Goal: Task Accomplishment & Management: Manage account settings

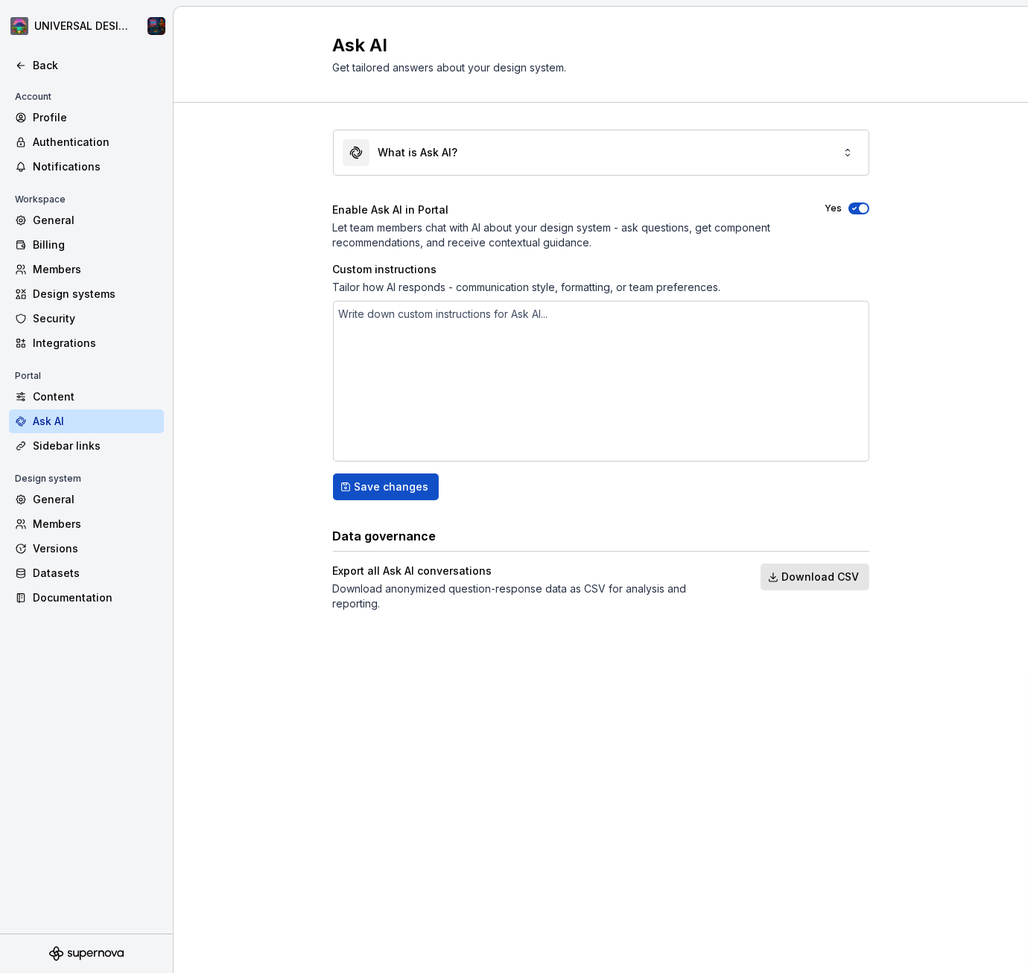
scroll to position [8, 0]
type textarea "H"
type textarea "*"
type textarea "Hi"
type textarea "*"
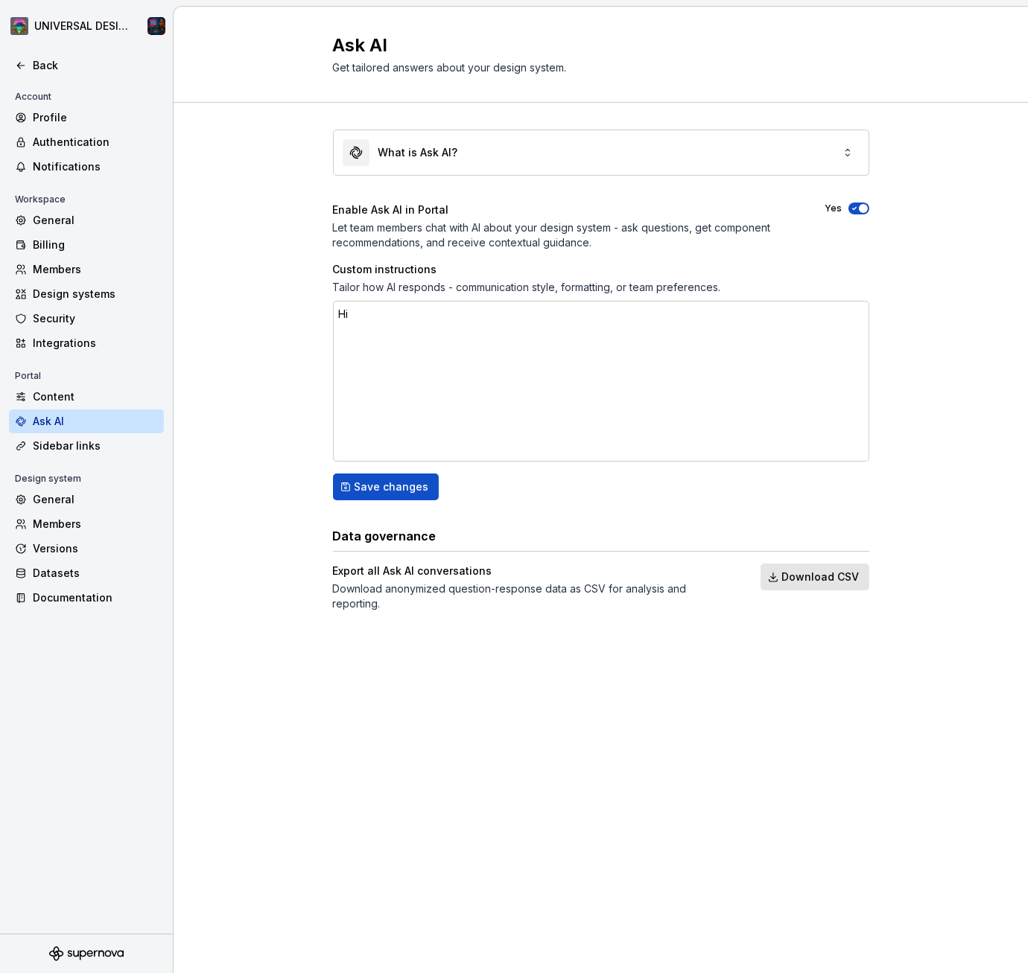
type textarea "Hi"
type textarea "*"
type textarea "Hi i"
type textarea "*"
type textarea "Hi I"
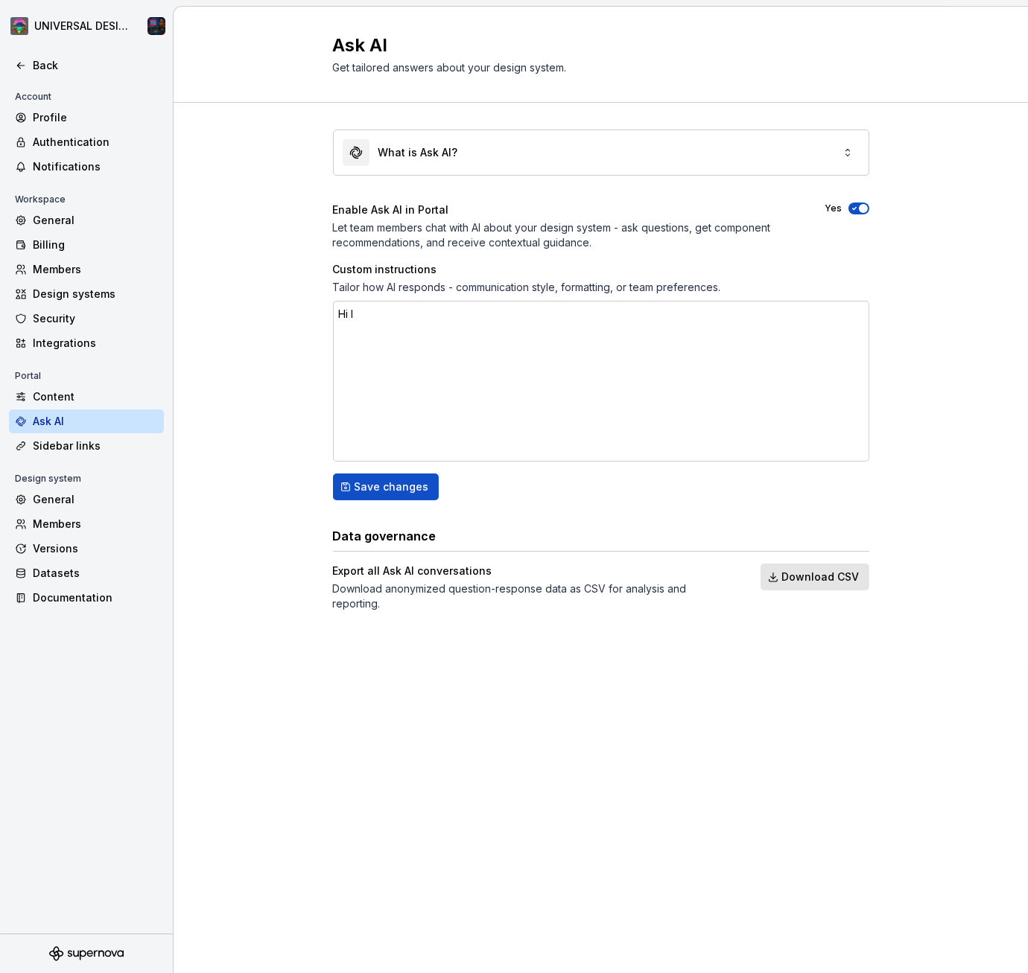
type textarea "*"
type textarea "Hi I n"
type textarea "*"
type textarea "Hi I ne"
type textarea "*"
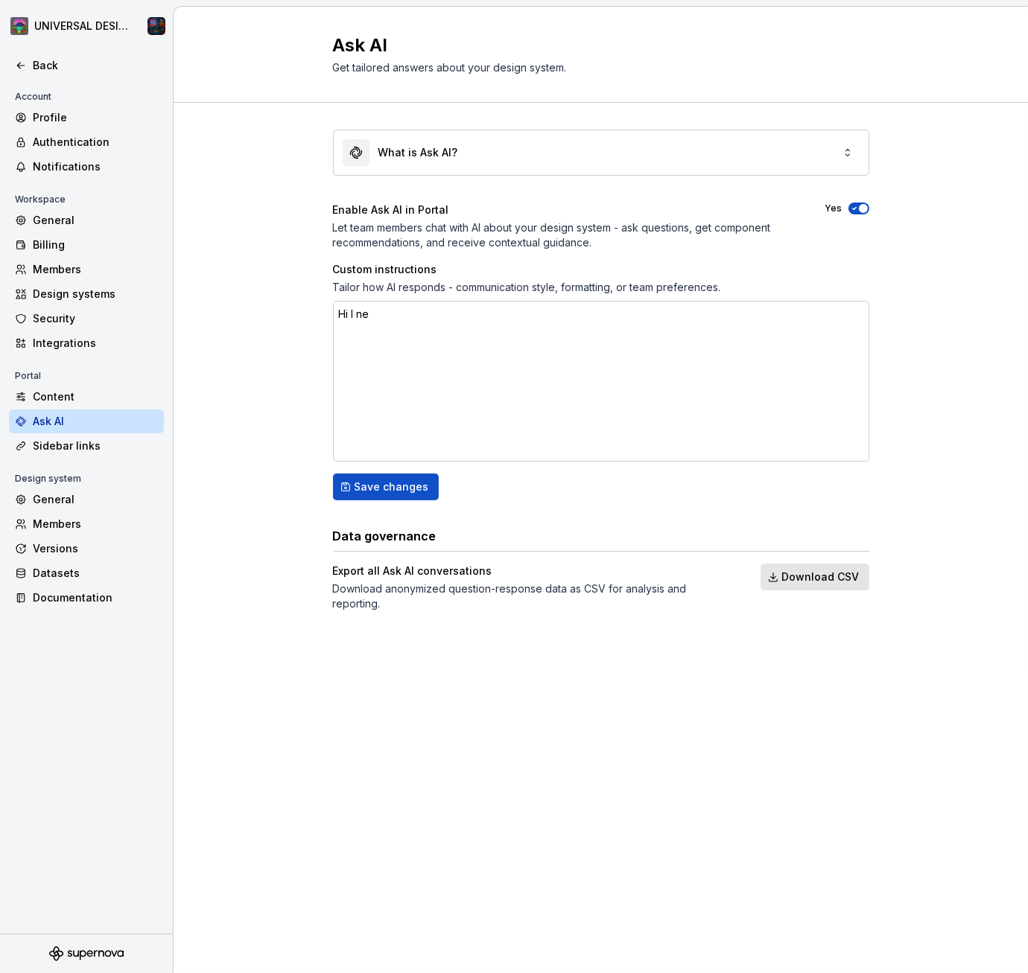
type textarea "Hi I nee"
type textarea "*"
type textarea "Hi I need"
type textarea "*"
type textarea "Hi I need"
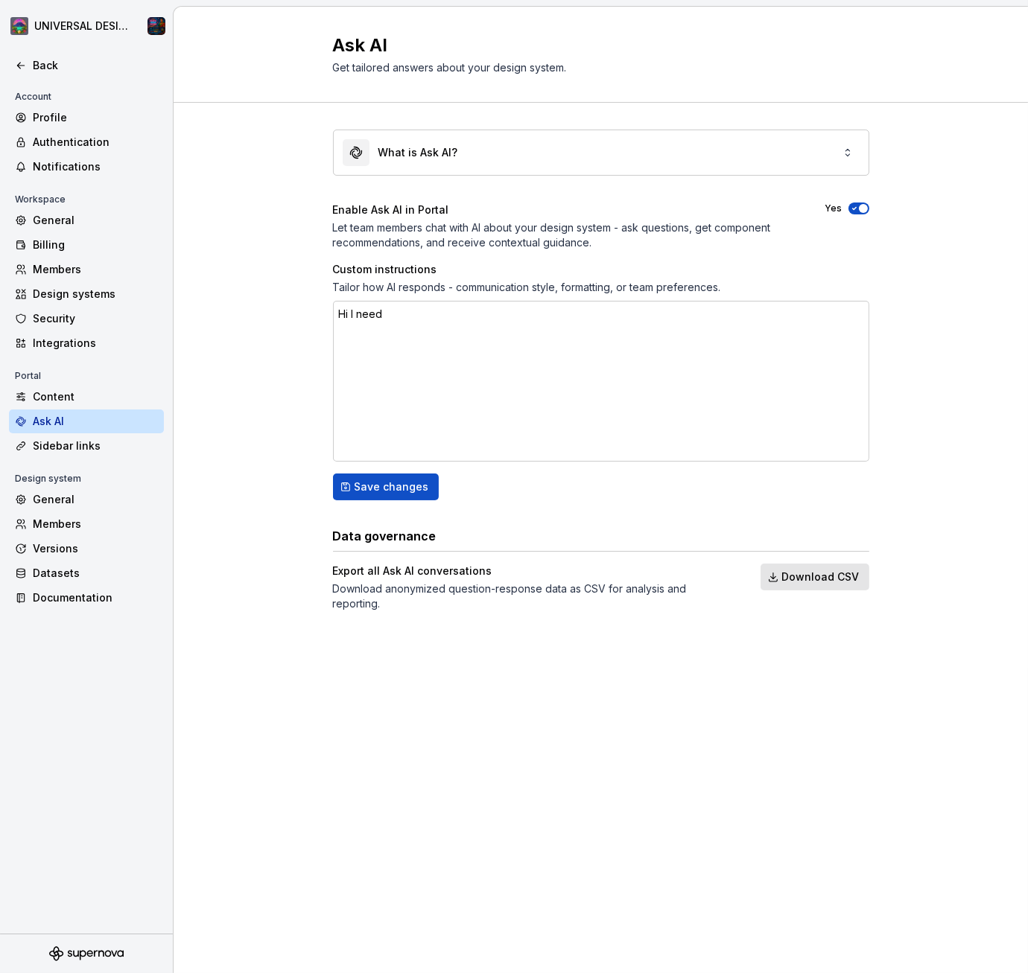
type textarea "*"
type textarea "Hi I need t"
type textarea "*"
type textarea "Hi I need to"
type textarea "*"
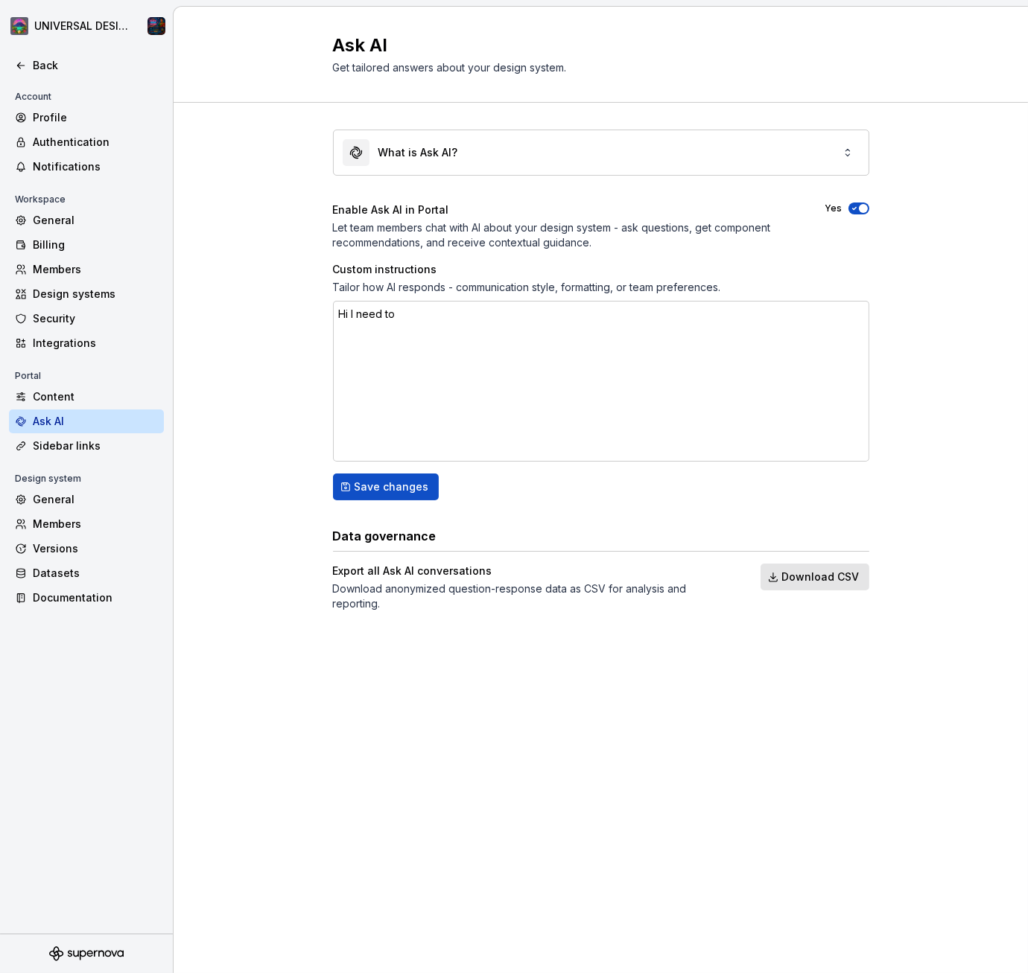
type textarea "Hi I need to"
type textarea "*"
type textarea "Hi I need to f"
type textarea "*"
type textarea "Hi I need to fi"
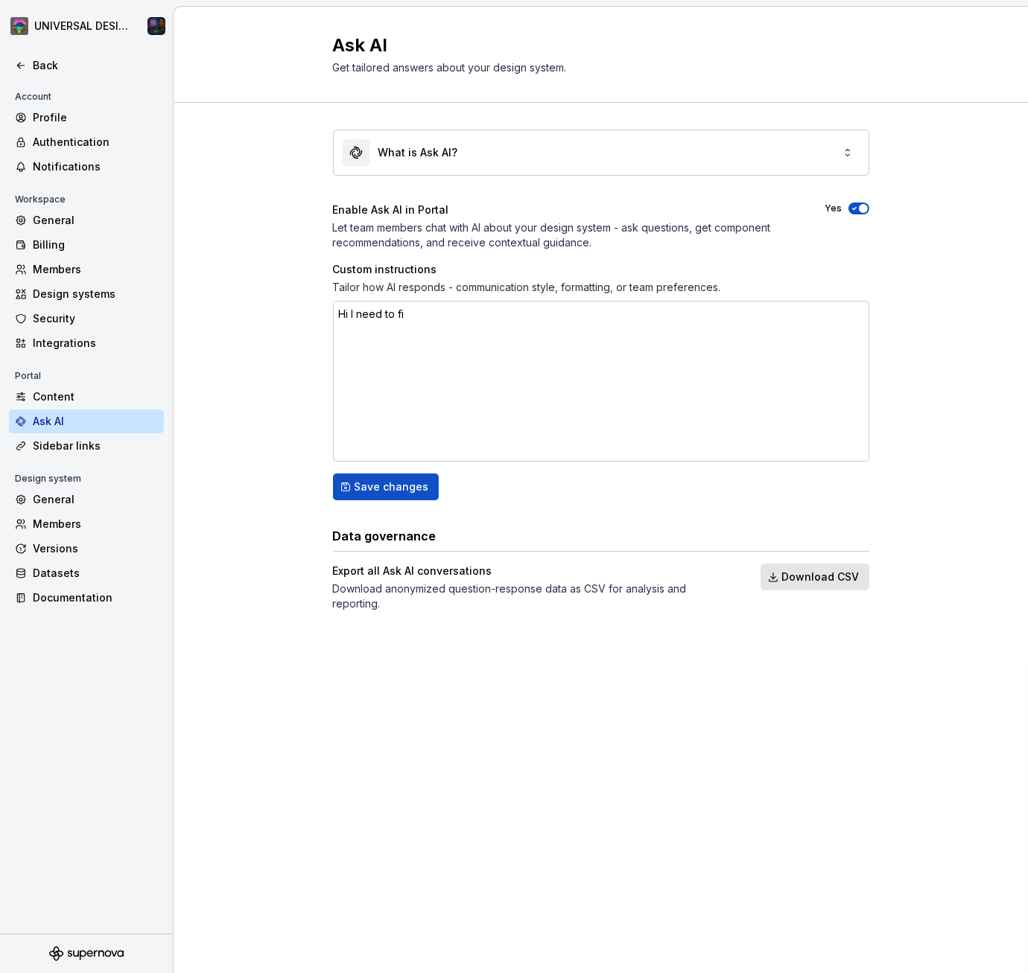
type textarea "*"
type textarea "Hi I need to fin"
type textarea "*"
type textarea "Hi I need to fini"
type textarea "*"
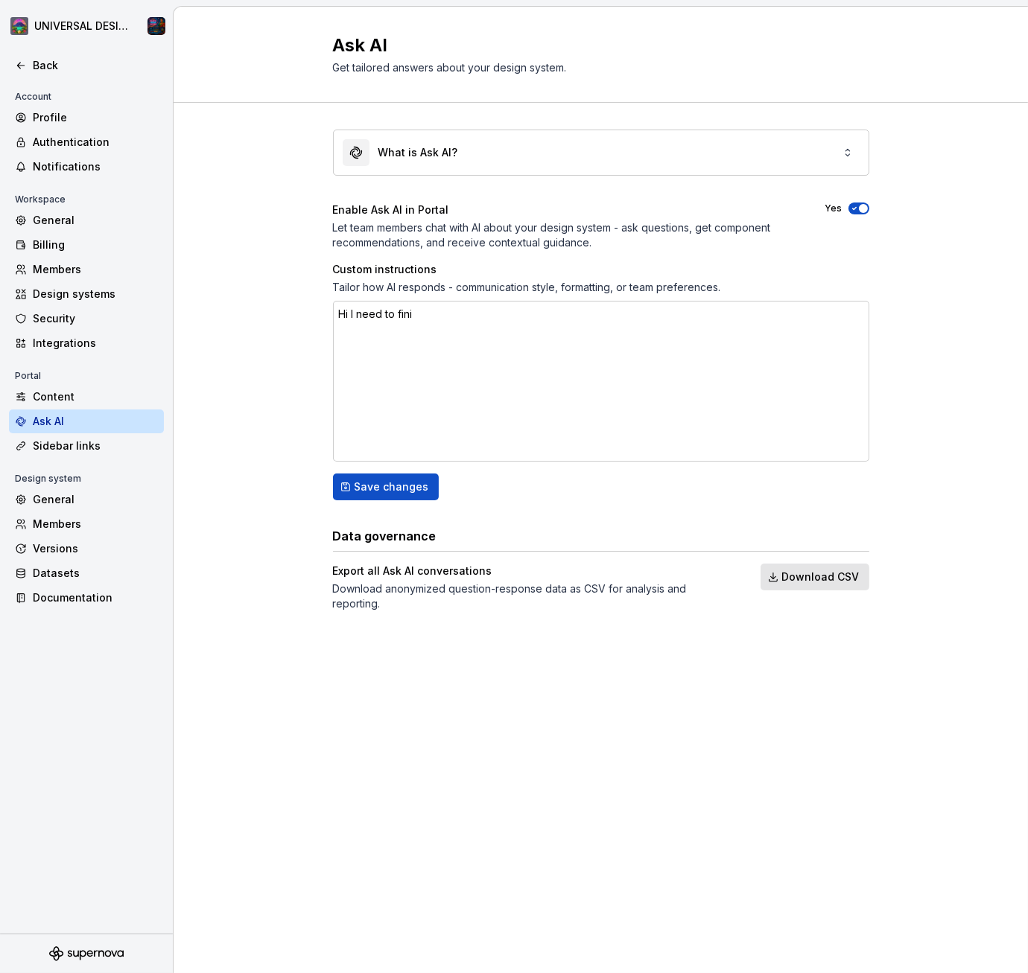
type textarea "Hi I need to finis"
type textarea "*"
type textarea "Hi I need to finish"
type textarea "*"
type textarea "Hi I need to finish"
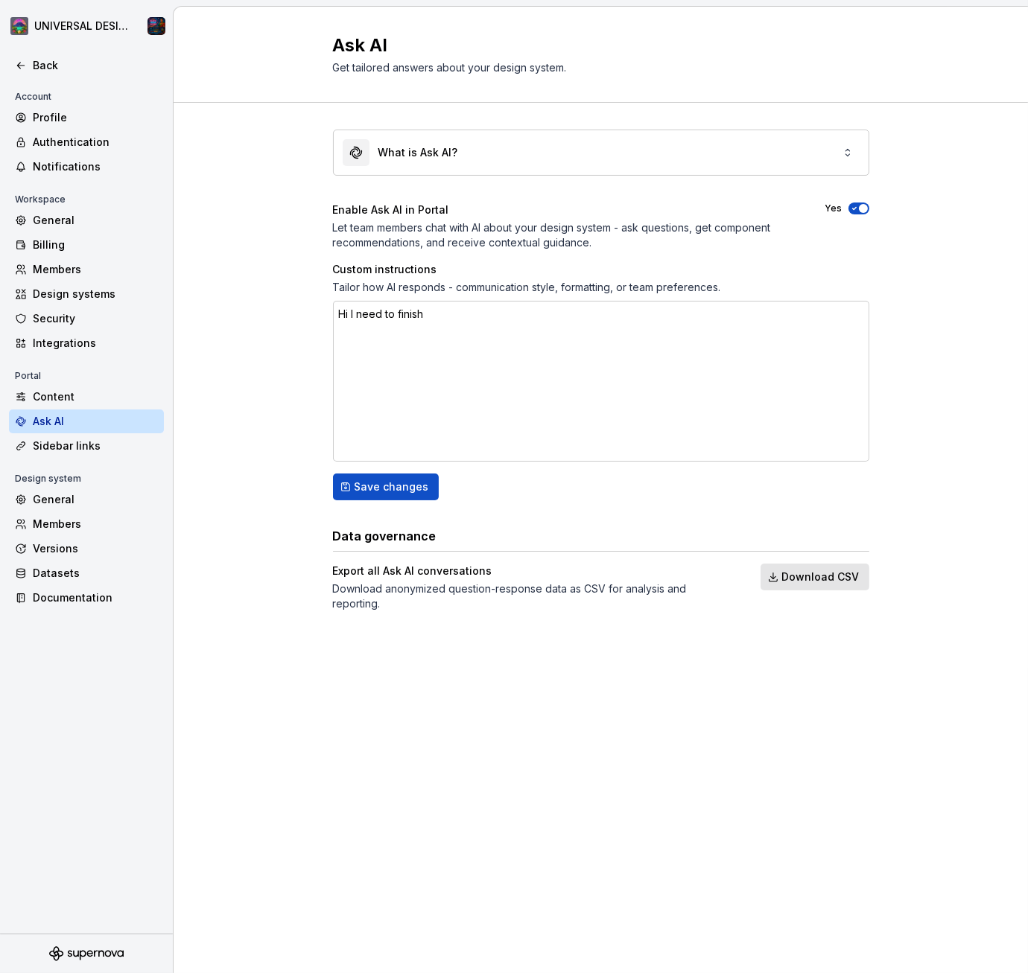
type textarea "*"
type textarea "Hi I need to finish m"
type textarea "*"
type textarea "Hi I need to finish my"
type textarea "*"
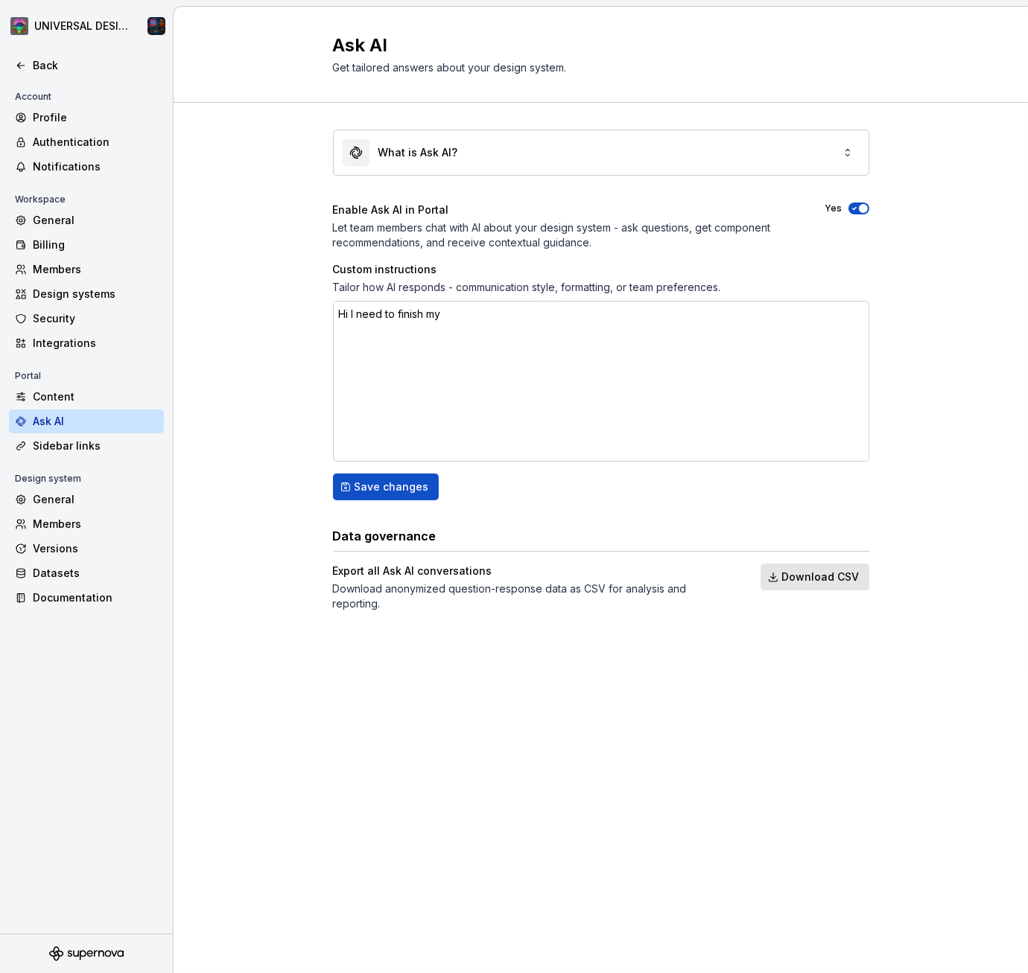
type textarea "Hi I need to finish my e"
type textarea "*"
type textarea "Hi I need to finish my ev"
type textarea "*"
type textarea "Hi I need to finish my eve"
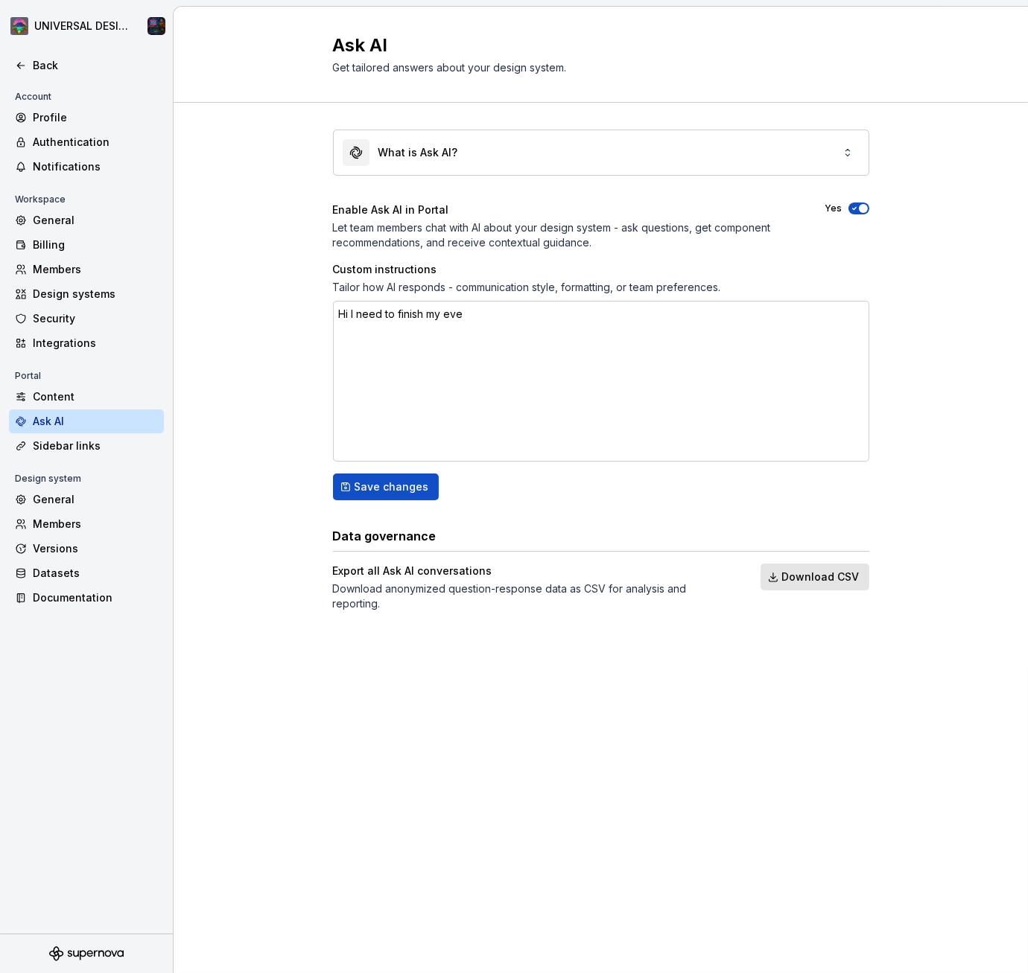
type textarea "*"
type textarea "Hi I need to finish my ev"
type textarea "*"
type textarea "Hi I need to finish my e"
type textarea "*"
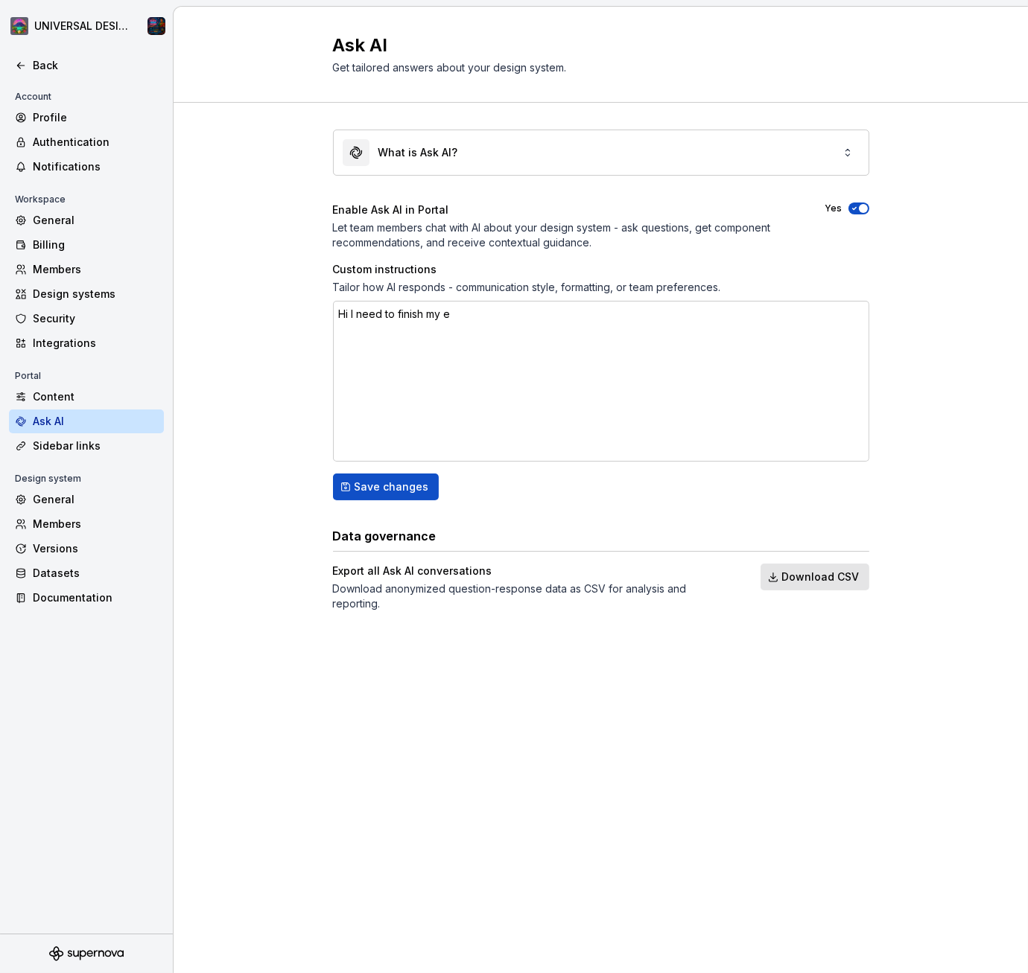
type textarea "Hi I need to finish my"
type textarea "*"
type textarea "Hi I need to finish my w"
type textarea "*"
type textarea "Hi I need to finish my we"
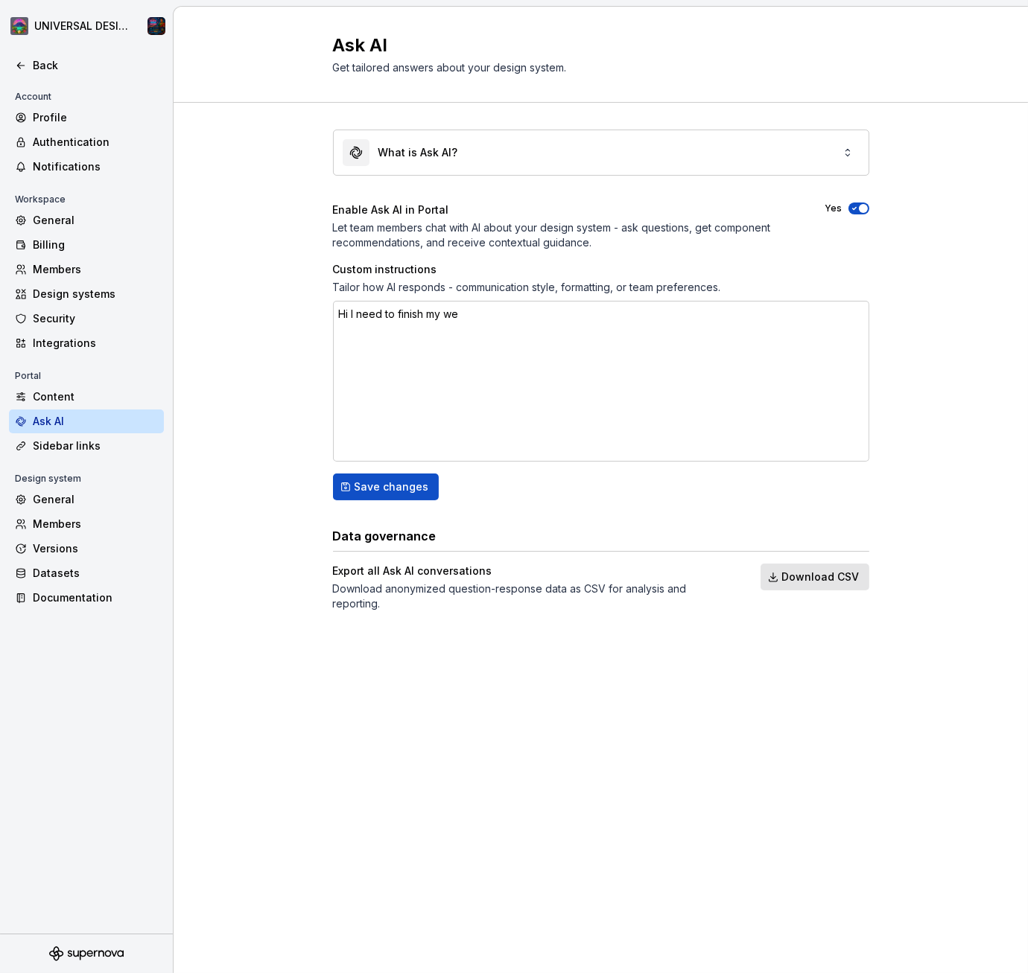
type textarea "*"
type textarea "Hi I need to finish my web"
type textarea "*"
type textarea "Hi I need to finish my webs"
type textarea "*"
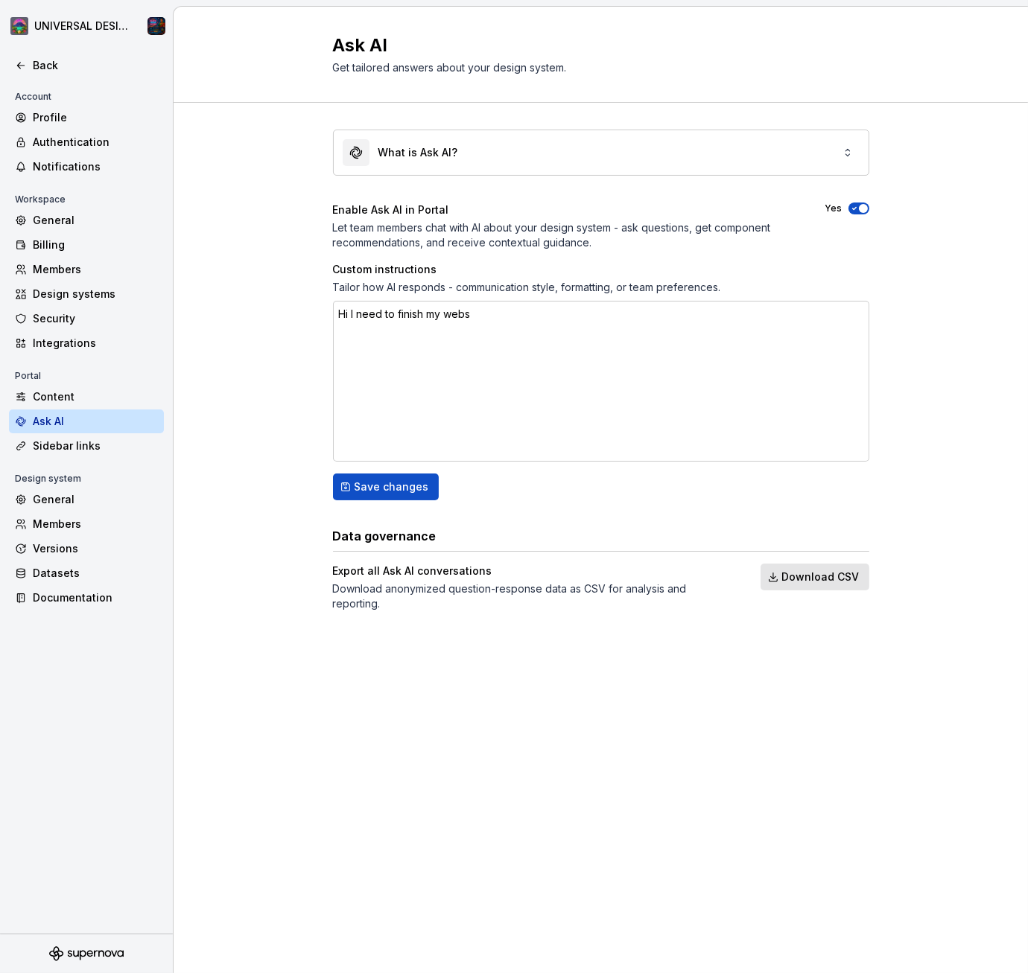
type textarea "Hi I need to finish my websi"
type textarea "*"
type textarea "Hi I need to finish my websit"
type textarea "*"
type textarea "Hi I need to finish my website"
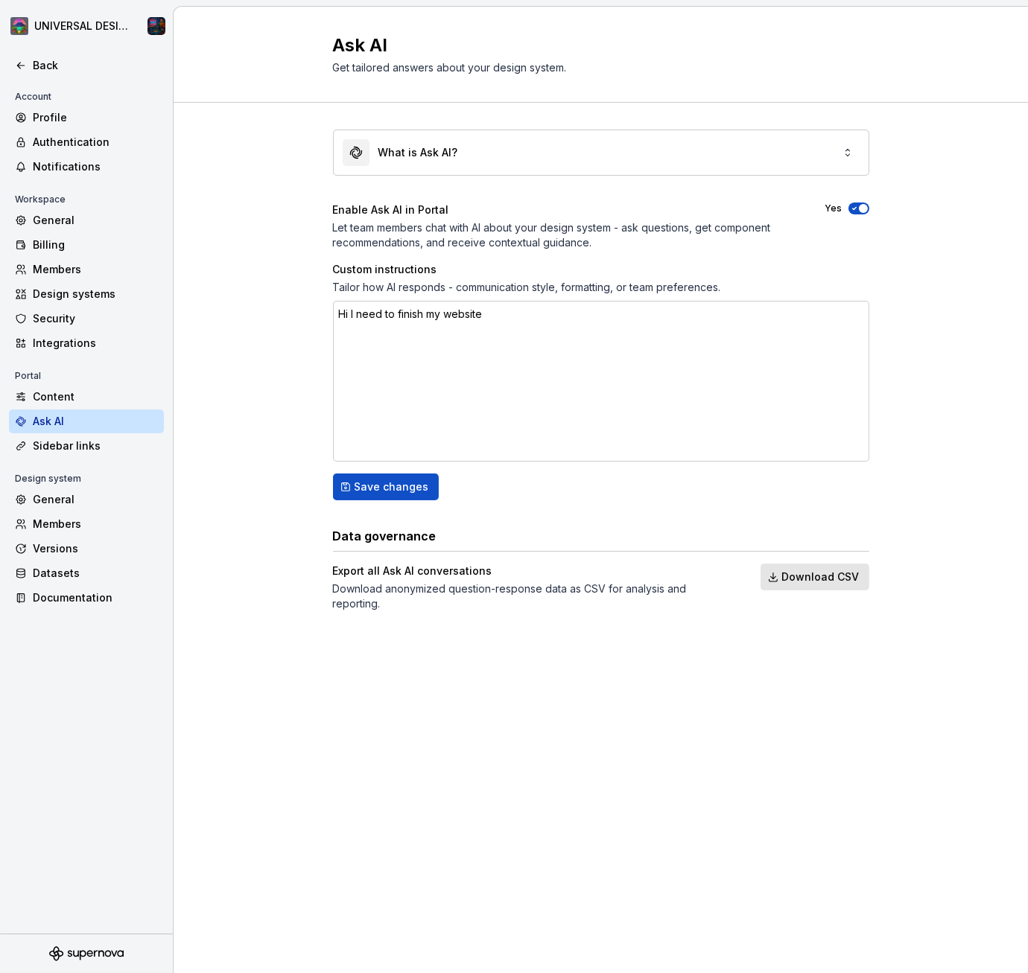
type textarea "*"
type textarea "Hi I need to finish my website"
type textarea "*"
type textarea "Hi I need to finish my website d"
type textarea "*"
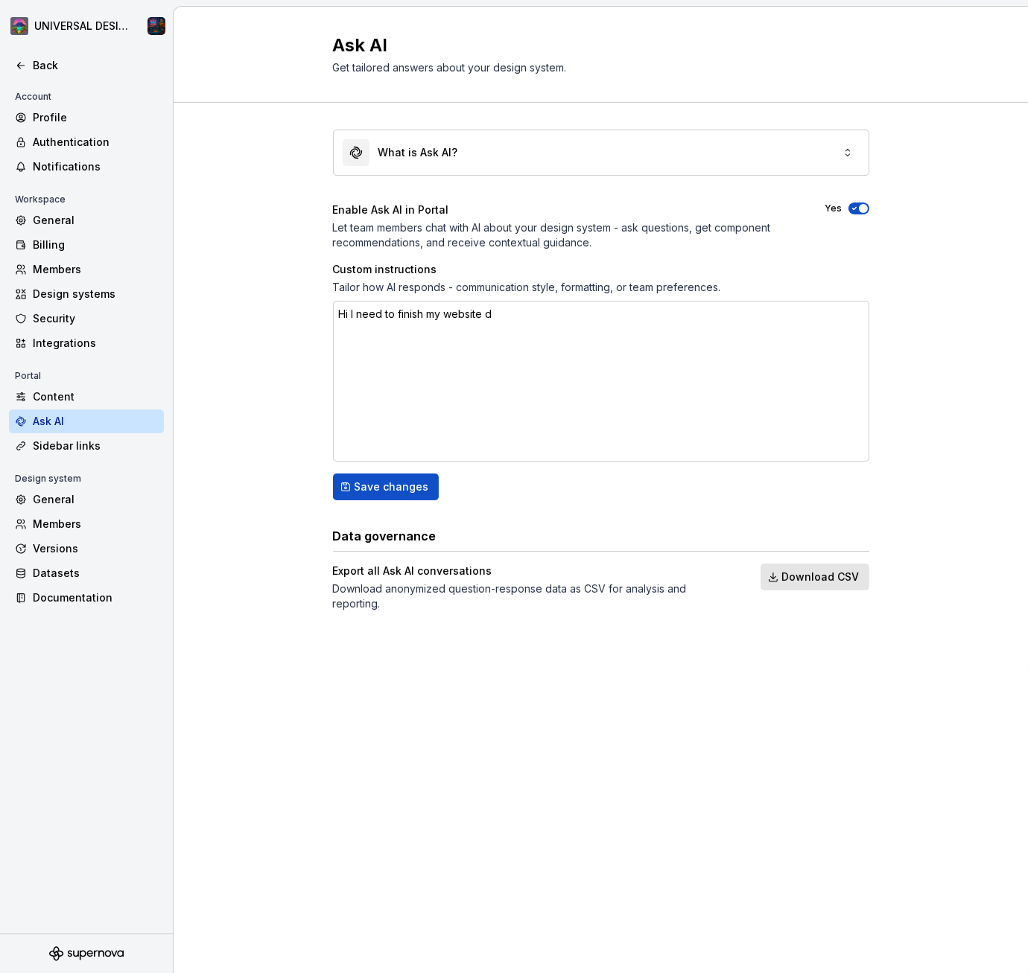
type textarea "Hi I need to finish my website de"
type textarea "*"
type textarea "Hi I need to finish my website dev"
type textarea "*"
type textarea "Hi I need to finish my website deve"
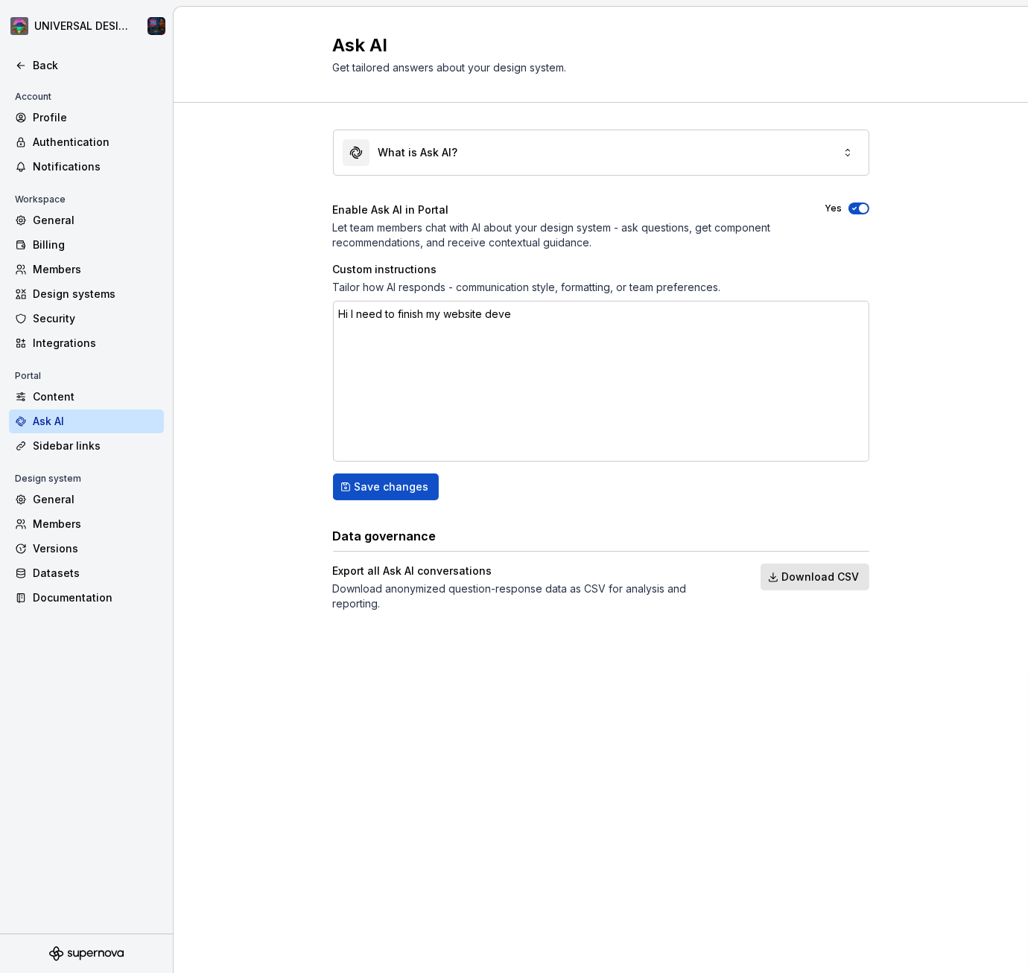
type textarea "*"
type textarea "Hi I need to finish my website devel"
type textarea "*"
type textarea "Hi I need to finish my website development"
type textarea "*"
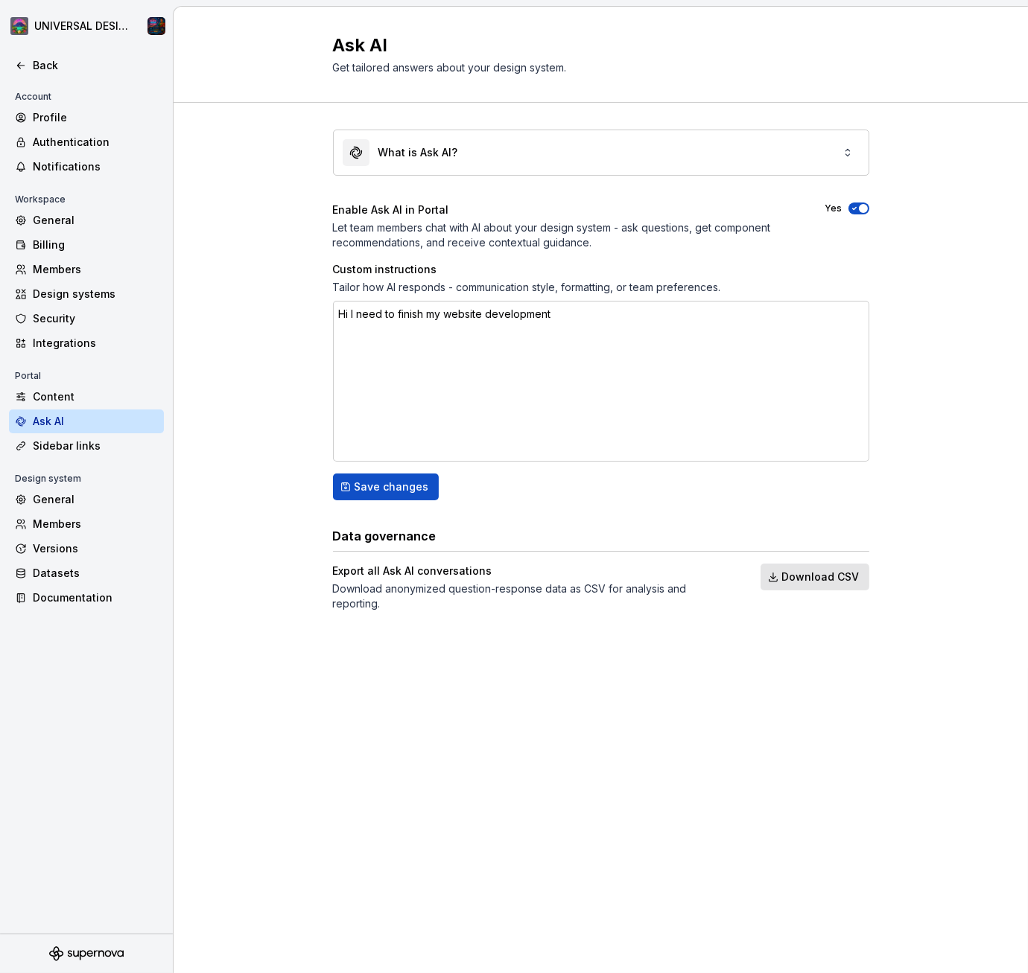
type textarea "Hi I need to finish my website development"
type textarea "*"
type textarea "Hi I need to finish my website developmen"
type textarea "*"
type textarea "Hi I need to finish my website developme"
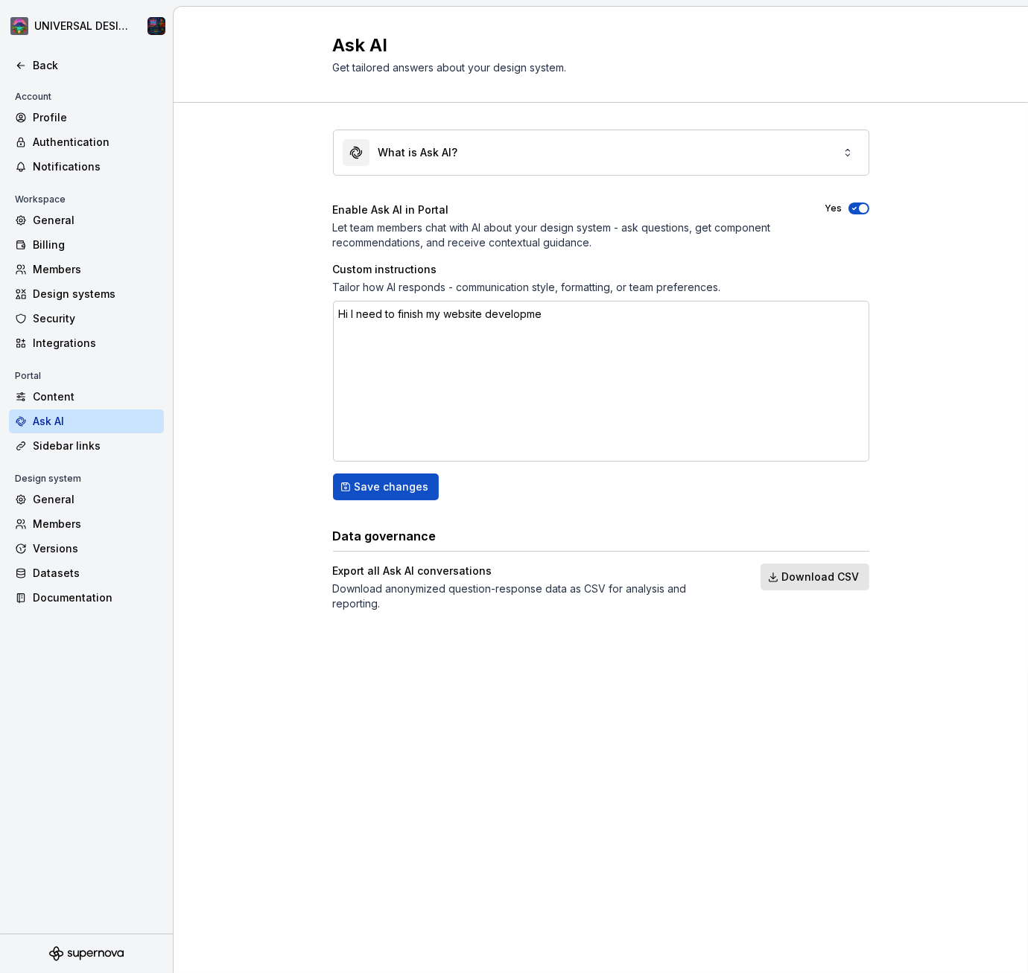
type textarea "*"
type textarea "Hi I need to finish my website developm"
type textarea "*"
type textarea "Hi I need to finish my website develop"
type textarea "*"
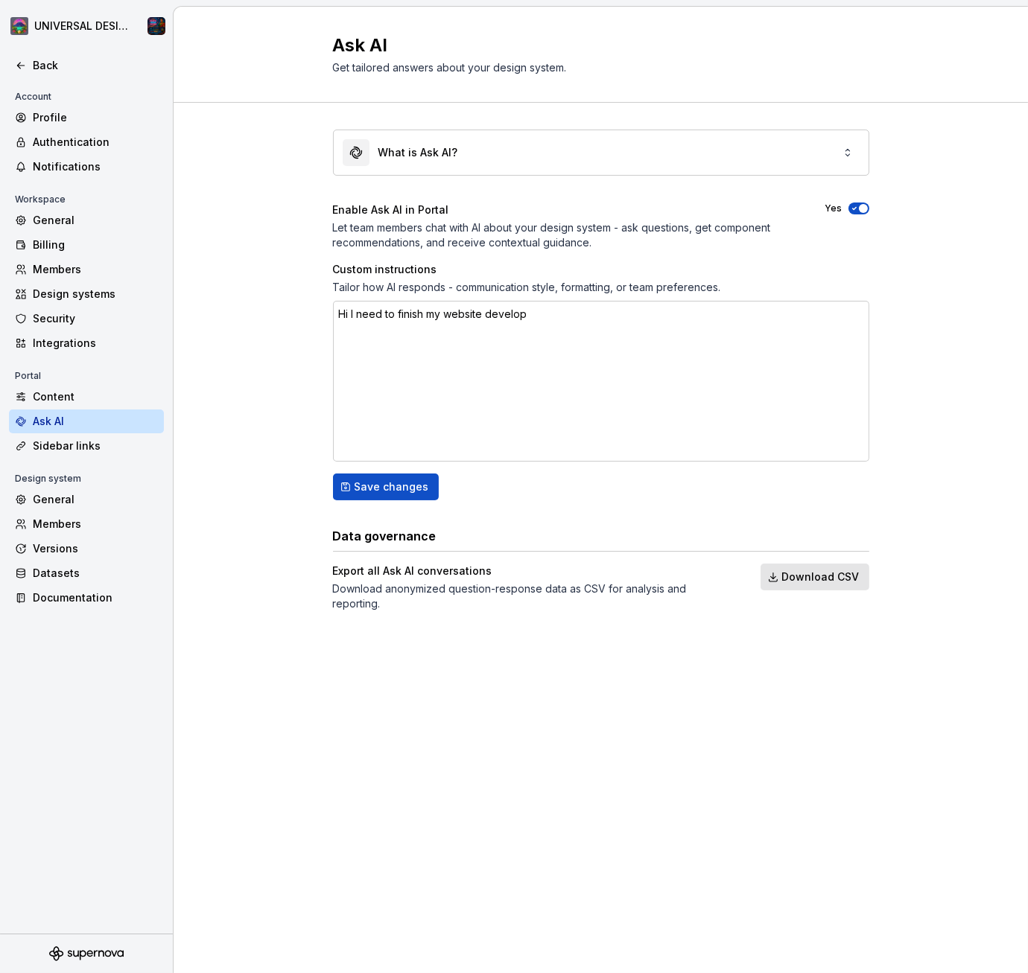
type textarea "Hi I need to finish my website develo"
type textarea "*"
type textarea "Hi I need to finish my website devel"
type textarea "*"
type textarea "Hi I need to finish my website deve"
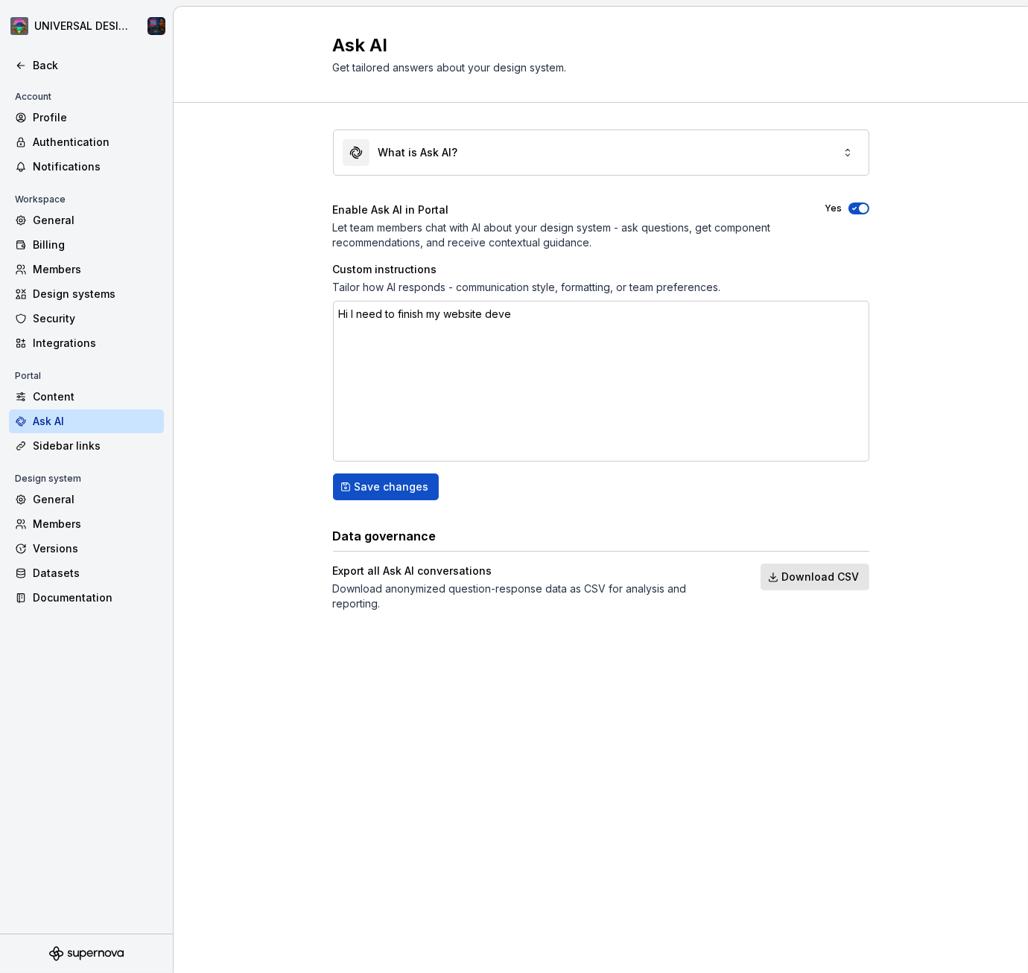
type textarea "*"
type textarea "Hi I need to finish my website dev"
type textarea "*"
type textarea "Hi I need to finish my website de"
type textarea "*"
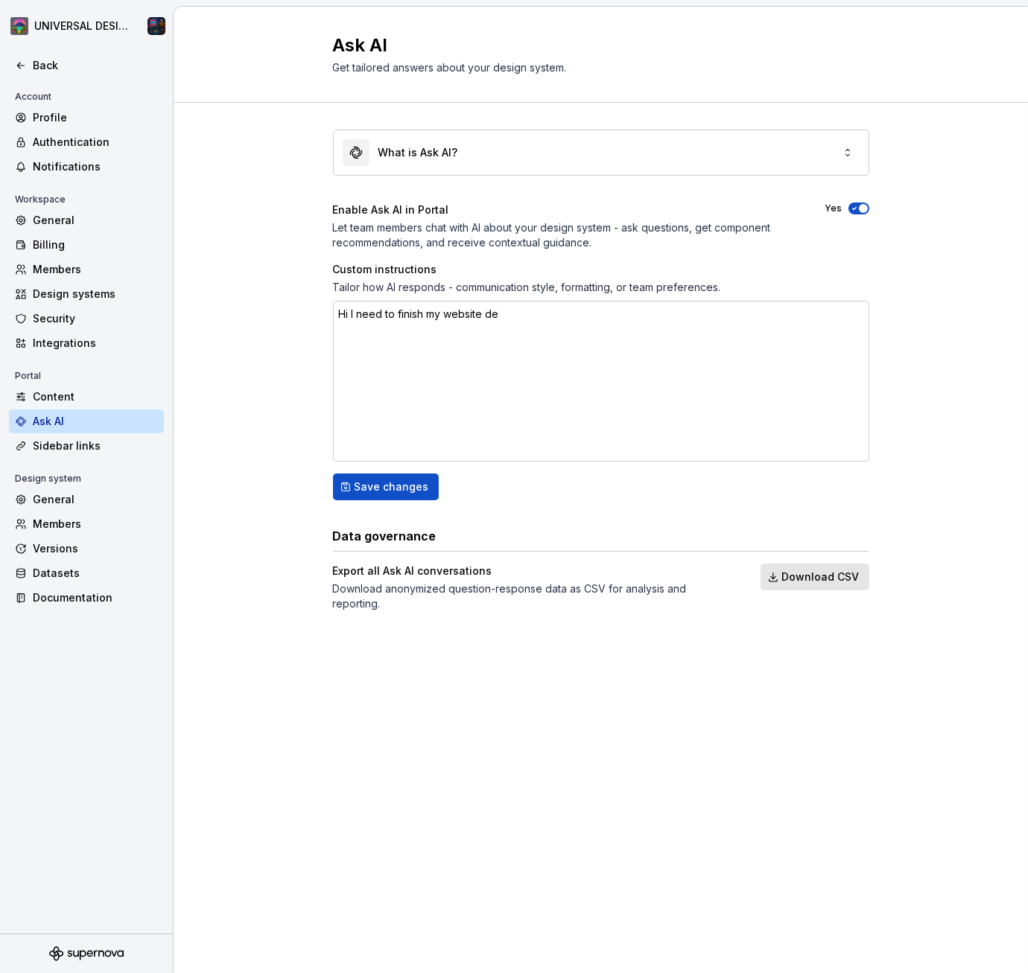
type textarea "Hi I need to finish my website"
type textarea "*"
type textarea "Hi I need to finish my"
type textarea "*"
type textarea "Hi I need to finish"
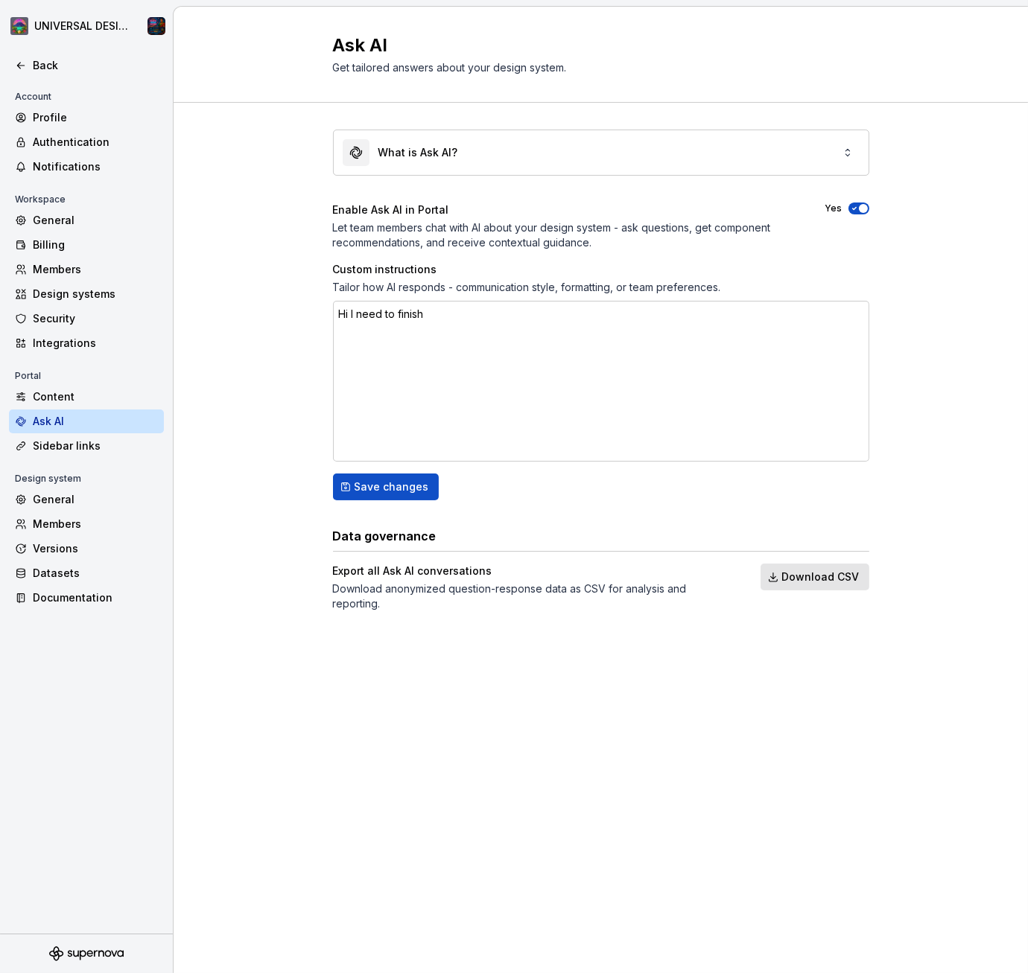
type textarea "*"
type textarea "Hi I need to"
type textarea "*"
type textarea "Hi I need"
type textarea "*"
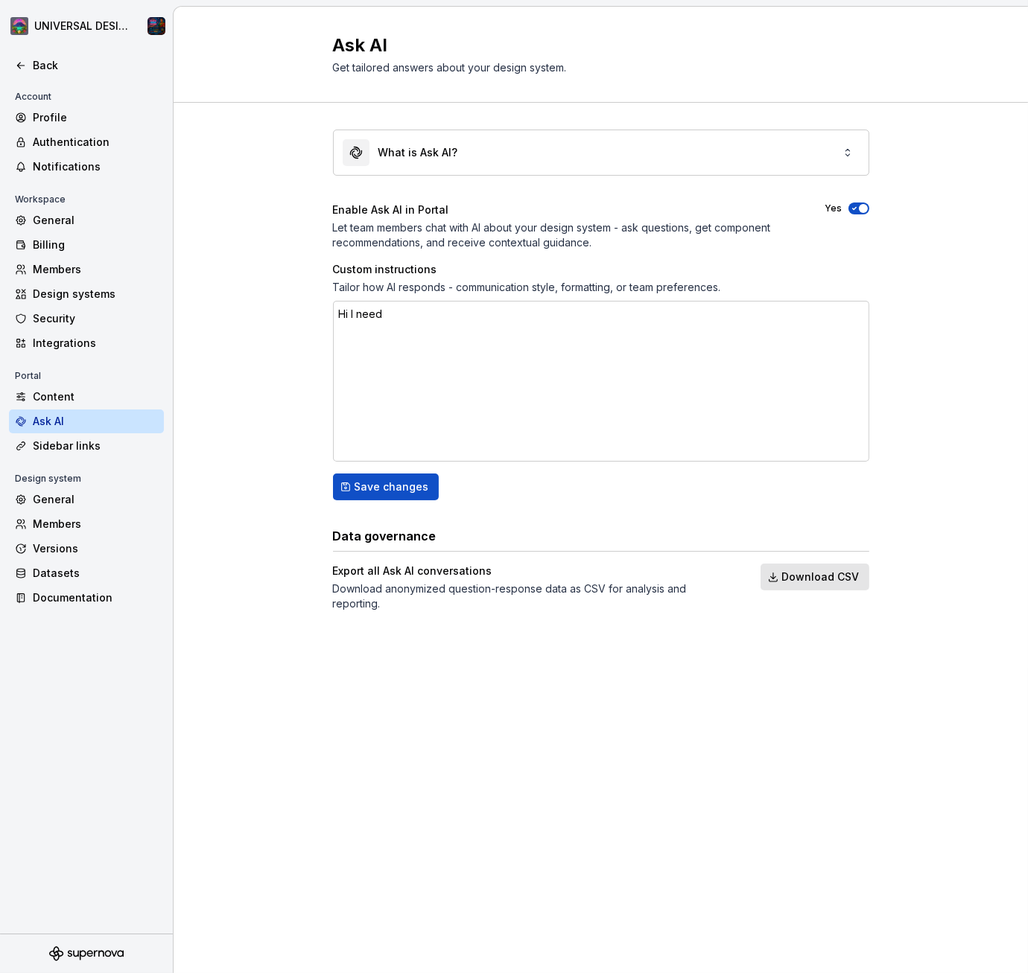
type textarea "Hi I"
type textarea "*"
type textarea "Hi"
type textarea "*"
click at [51, 140] on div "Authentication" at bounding box center [95, 142] width 125 height 15
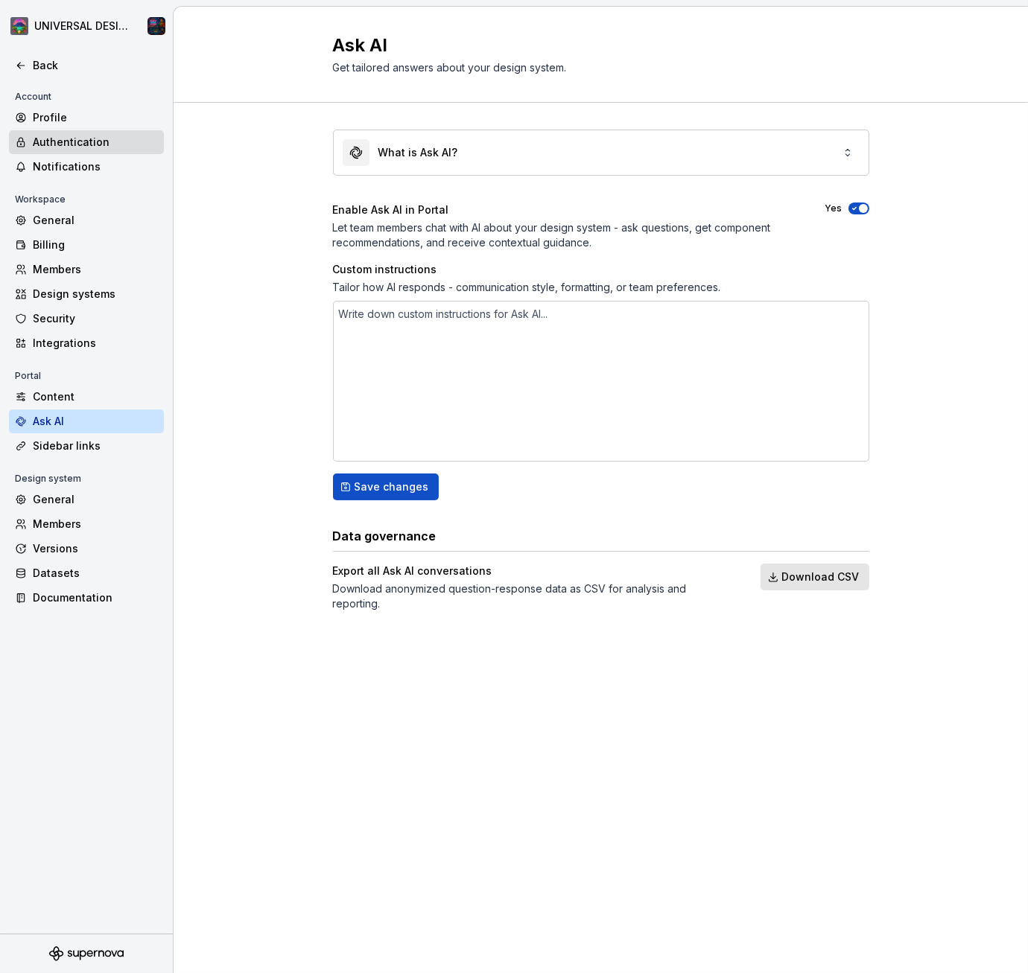
type textarea "*"
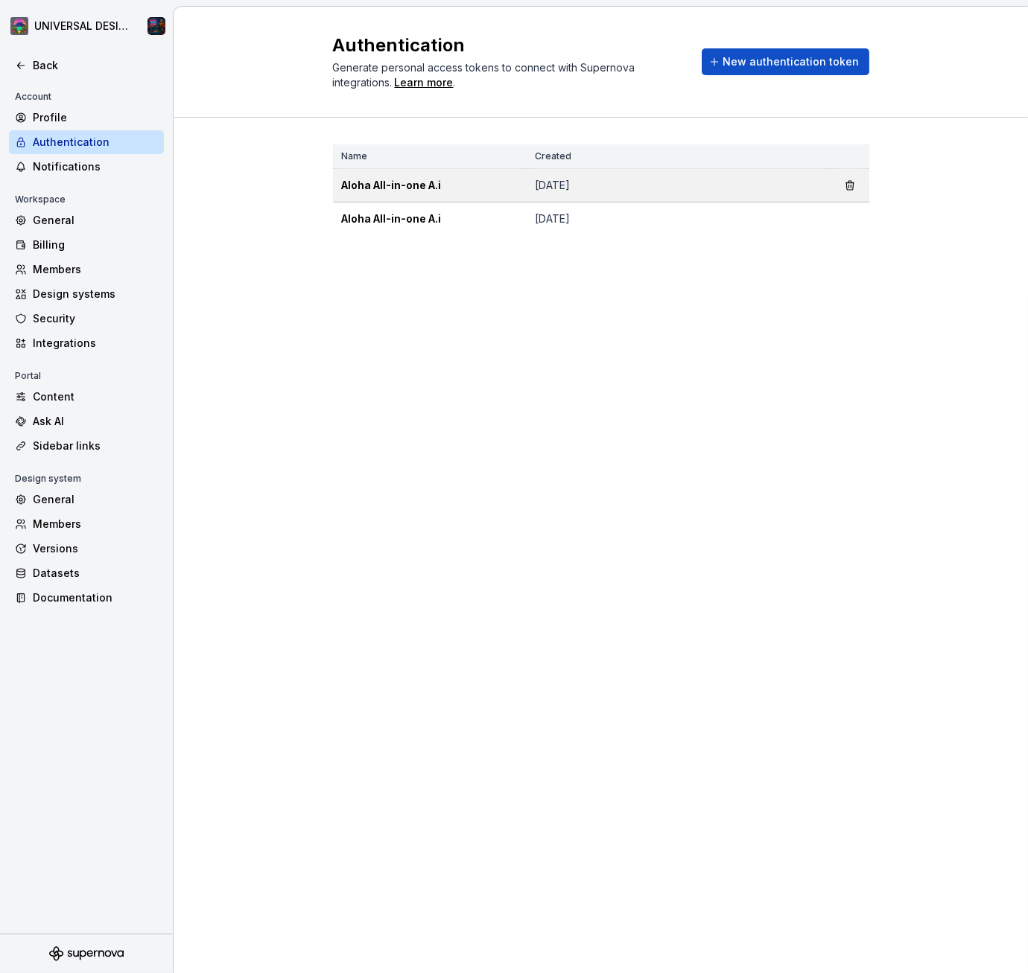
click at [692, 184] on td "[DATE]" at bounding box center [679, 186] width 304 height 34
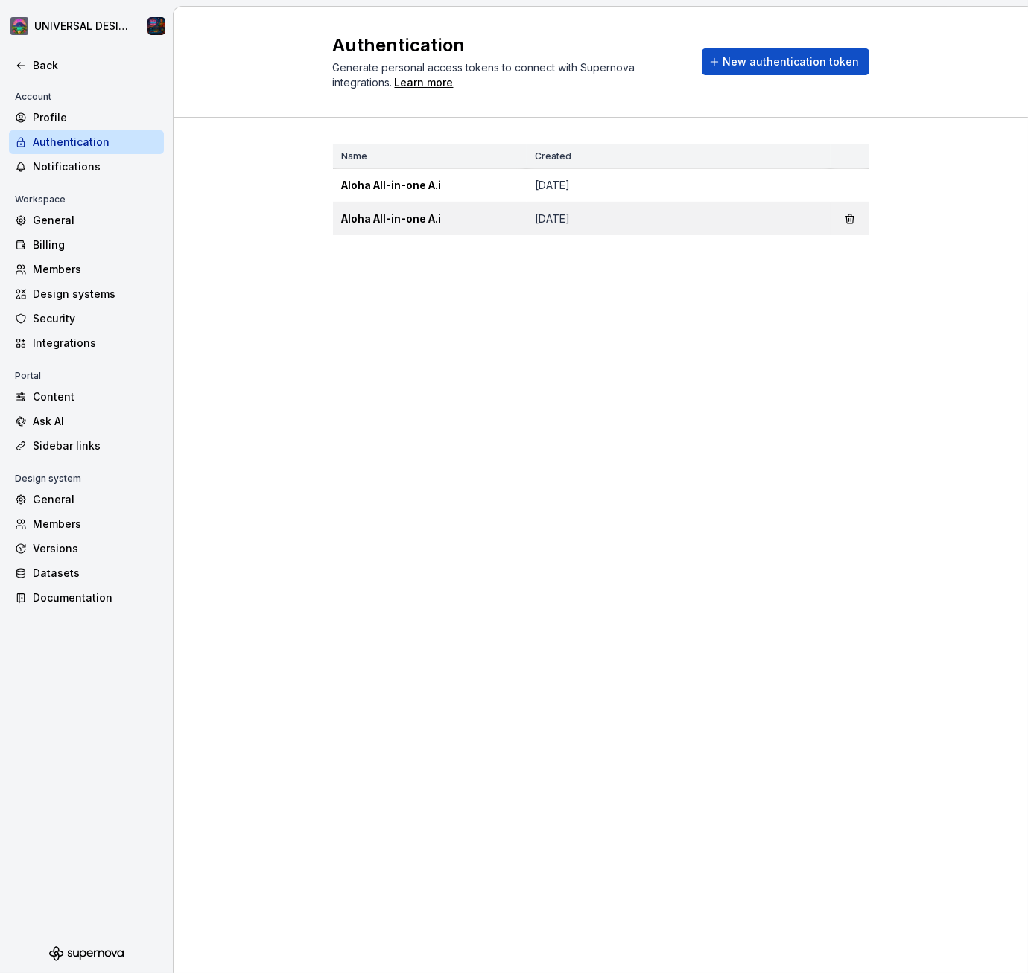
click at [608, 231] on td "[DATE]" at bounding box center [679, 220] width 304 height 34
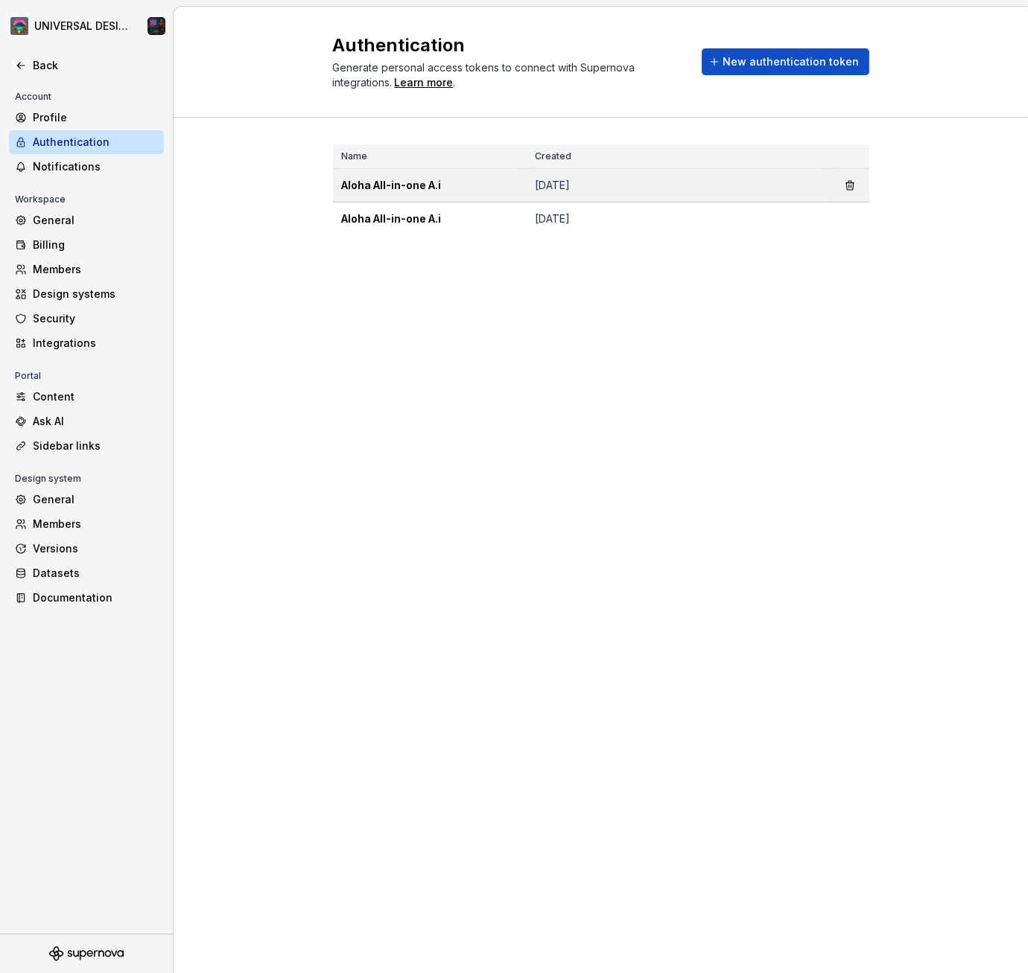
click at [597, 197] on td "[DATE]" at bounding box center [679, 186] width 304 height 34
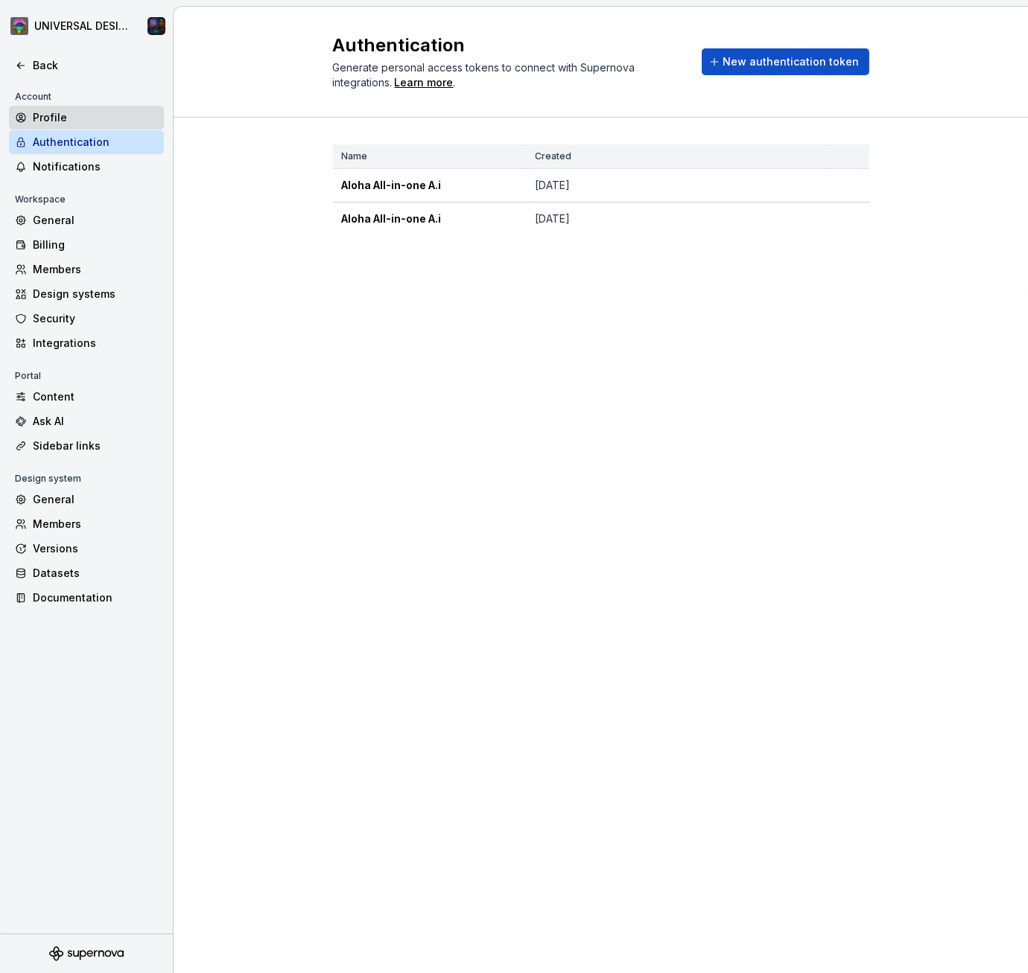
click at [53, 121] on div "Profile" at bounding box center [95, 117] width 125 height 15
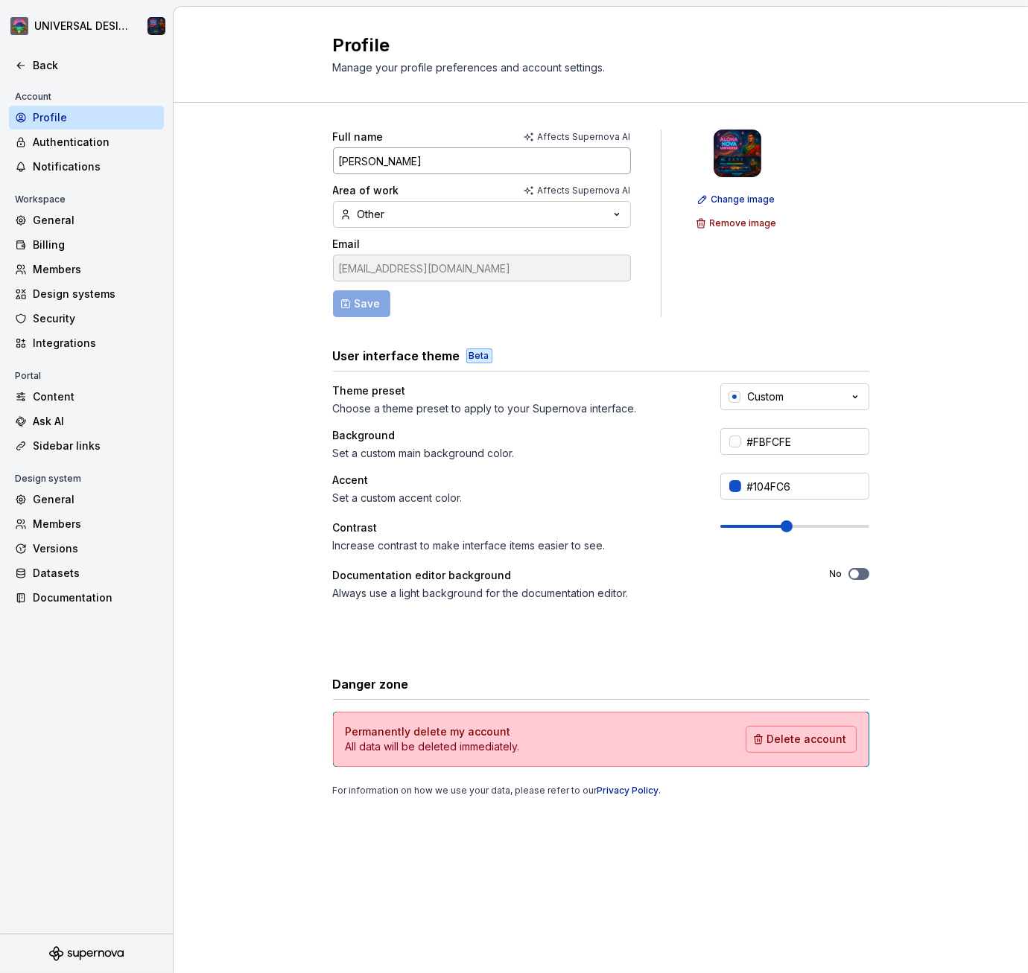
click at [594, 172] on input "[PERSON_NAME]" at bounding box center [482, 160] width 298 height 27
click at [570, 147] on input "[PERSON_NAME]" at bounding box center [482, 160] width 298 height 27
click at [580, 149] on input "[PERSON_NAME]" at bounding box center [482, 160] width 298 height 27
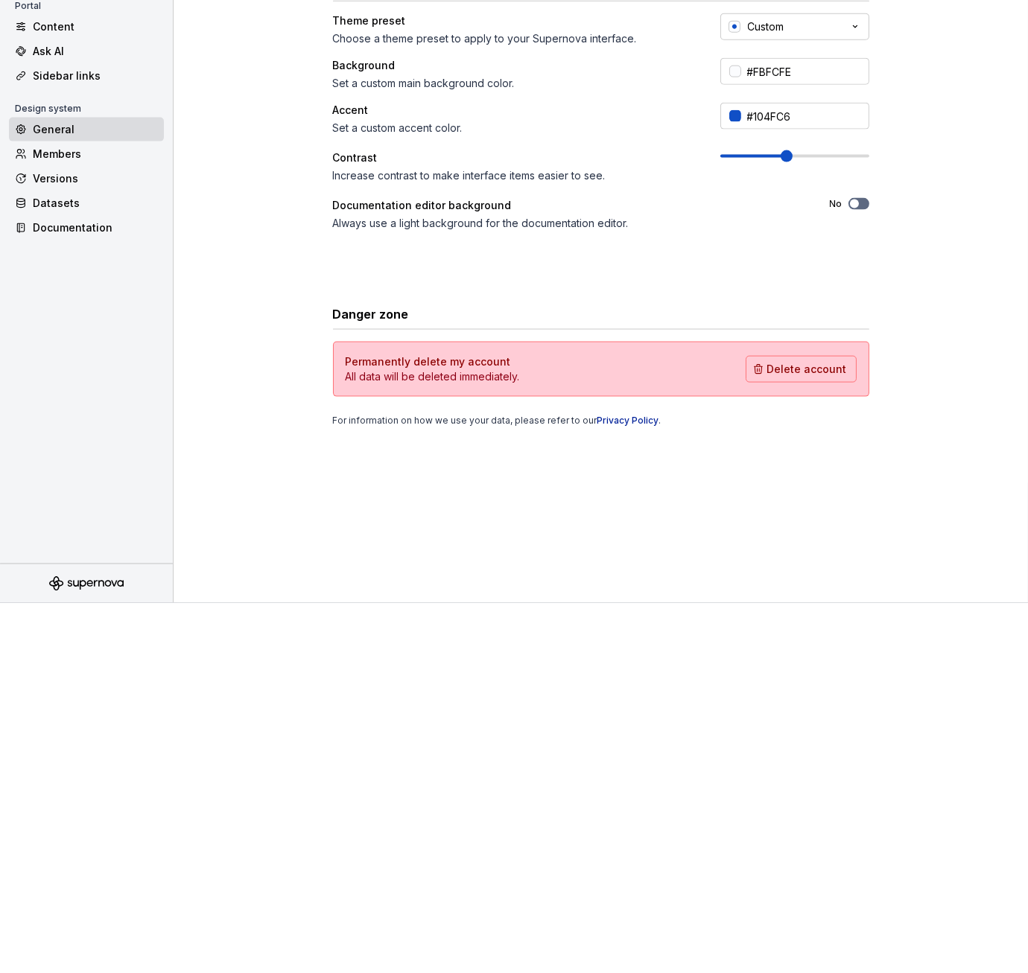
click at [42, 495] on div "General" at bounding box center [95, 499] width 125 height 15
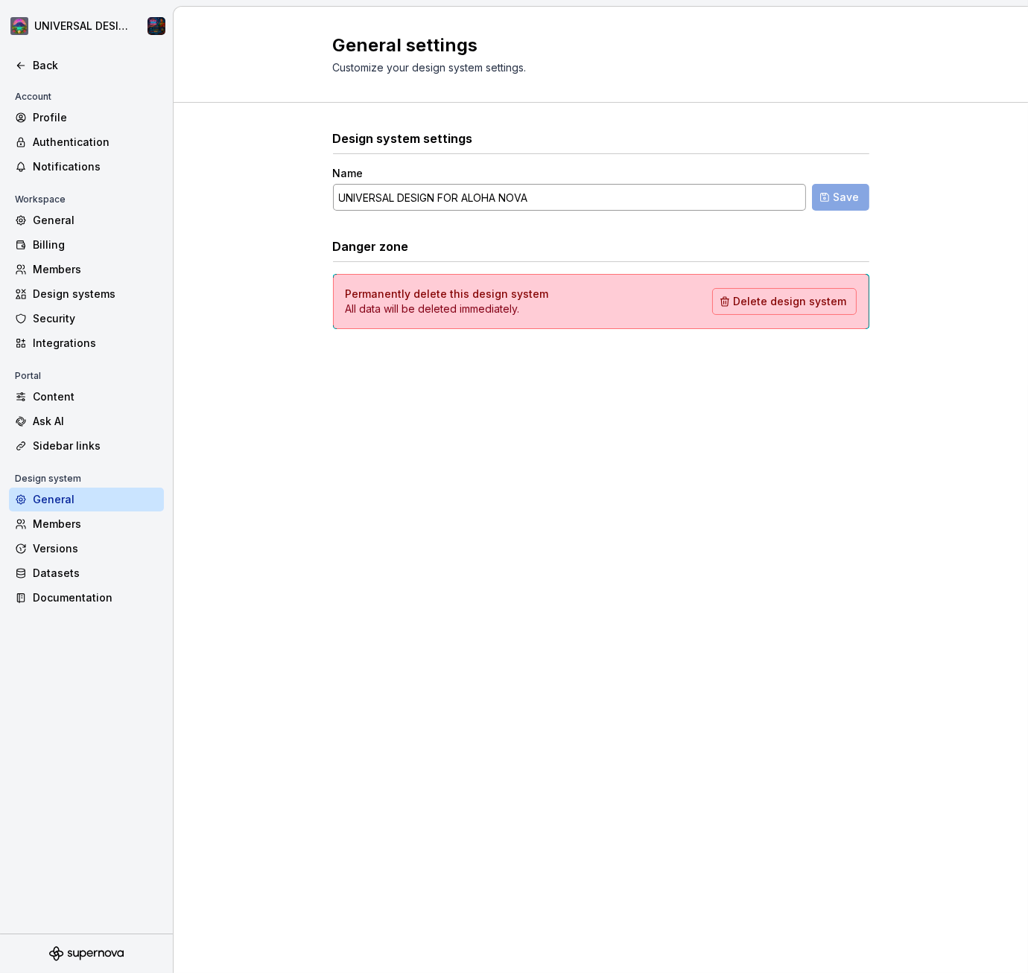
click at [640, 199] on input "UNIVERSAL DESIGN FOR ALOHA NOVA" at bounding box center [569, 197] width 473 height 27
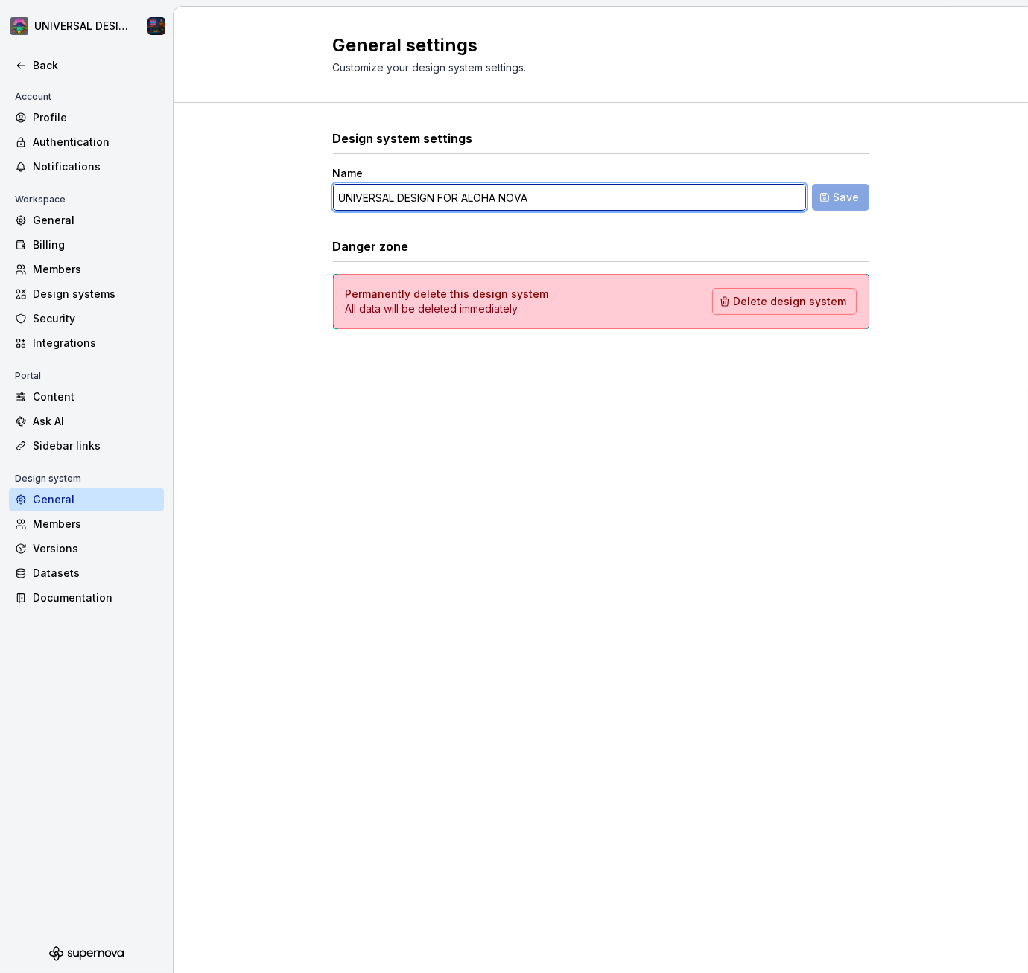
click at [465, 197] on input "UNIVERSAL DESIGN FOR ALOHA NOVA" at bounding box center [569, 197] width 473 height 27
click at [812, 184] on button "Save" at bounding box center [840, 197] width 57 height 27
type input "UNIVERSAL pALOHA NOVA"
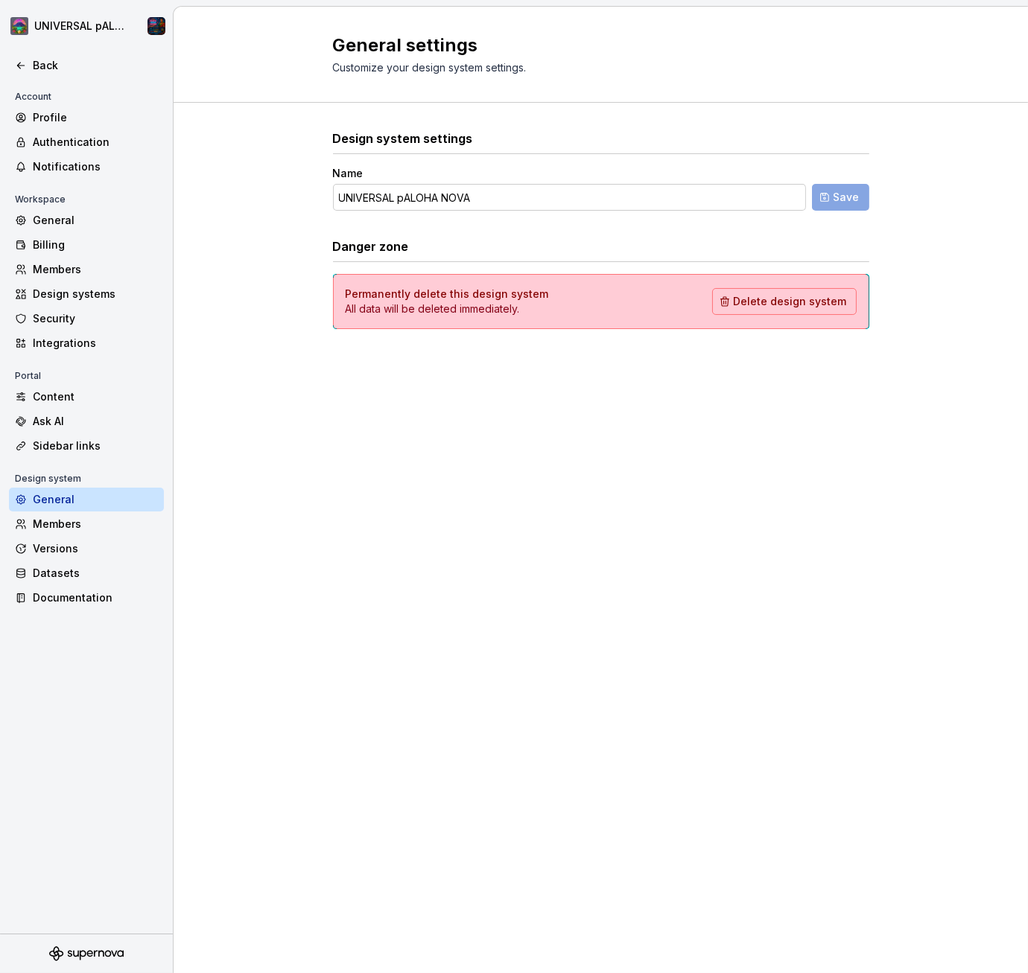
click at [69, 854] on div "Account Profile Authentication Notifications Workspace General Billing Members …" at bounding box center [86, 511] width 173 height 846
click at [398, 197] on input "UNIVERSAL pALOHA NOVA" at bounding box center [569, 197] width 473 height 27
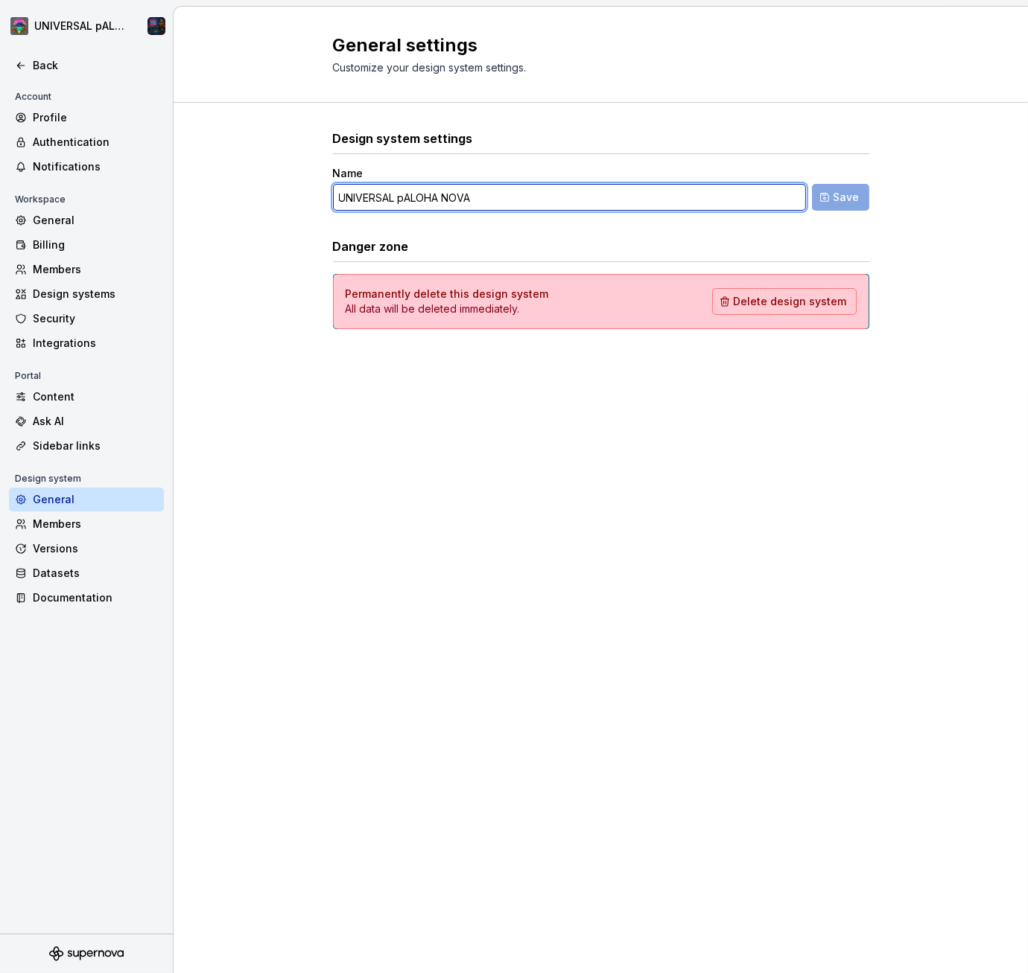
click at [407, 197] on input "UNIVERSAL pALOHA NOVA" at bounding box center [569, 197] width 473 height 27
type input "UNIVERSAL PLATFORM OF ALOHA NOVA"
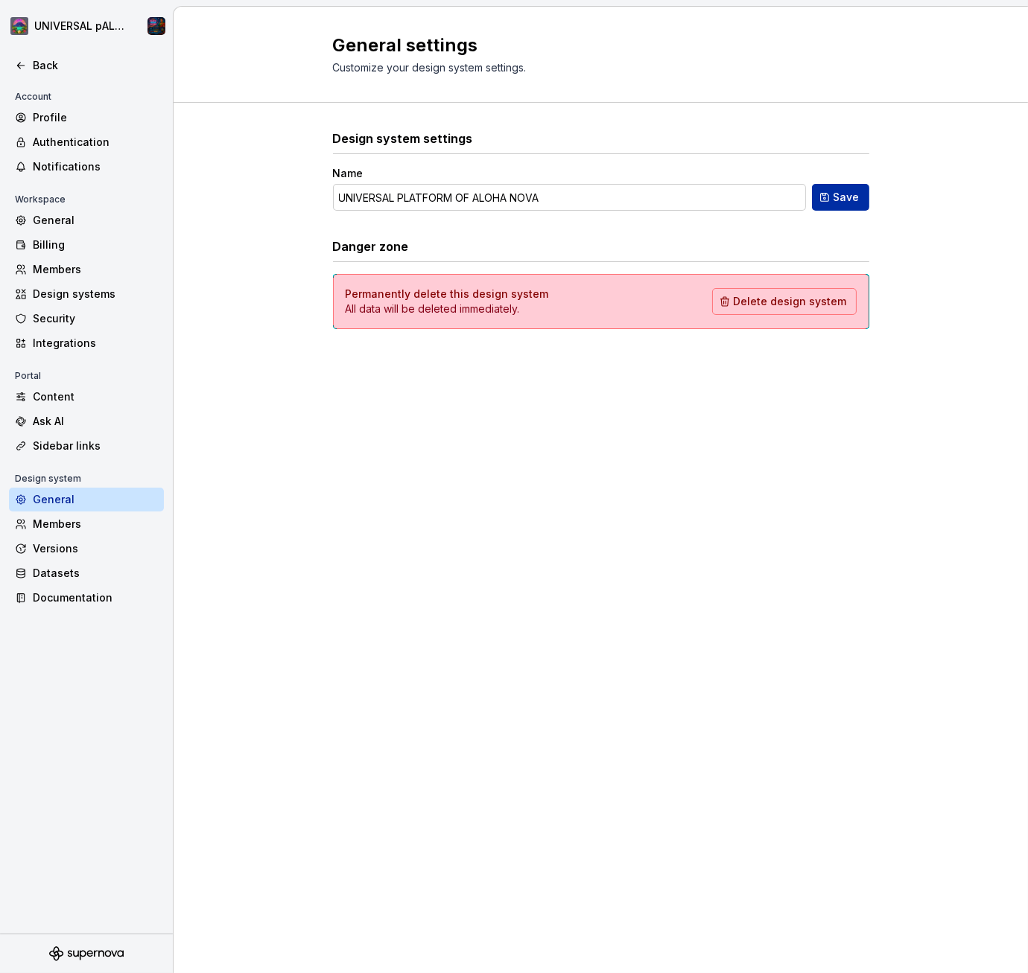
click at [845, 196] on span "Save" at bounding box center [846, 197] width 26 height 15
click at [156, 12] on html "UNIVERSAL PLATFORM OF ALOHA NOVA Back Account Profile Authentication Notificati…" at bounding box center [514, 486] width 1028 height 973
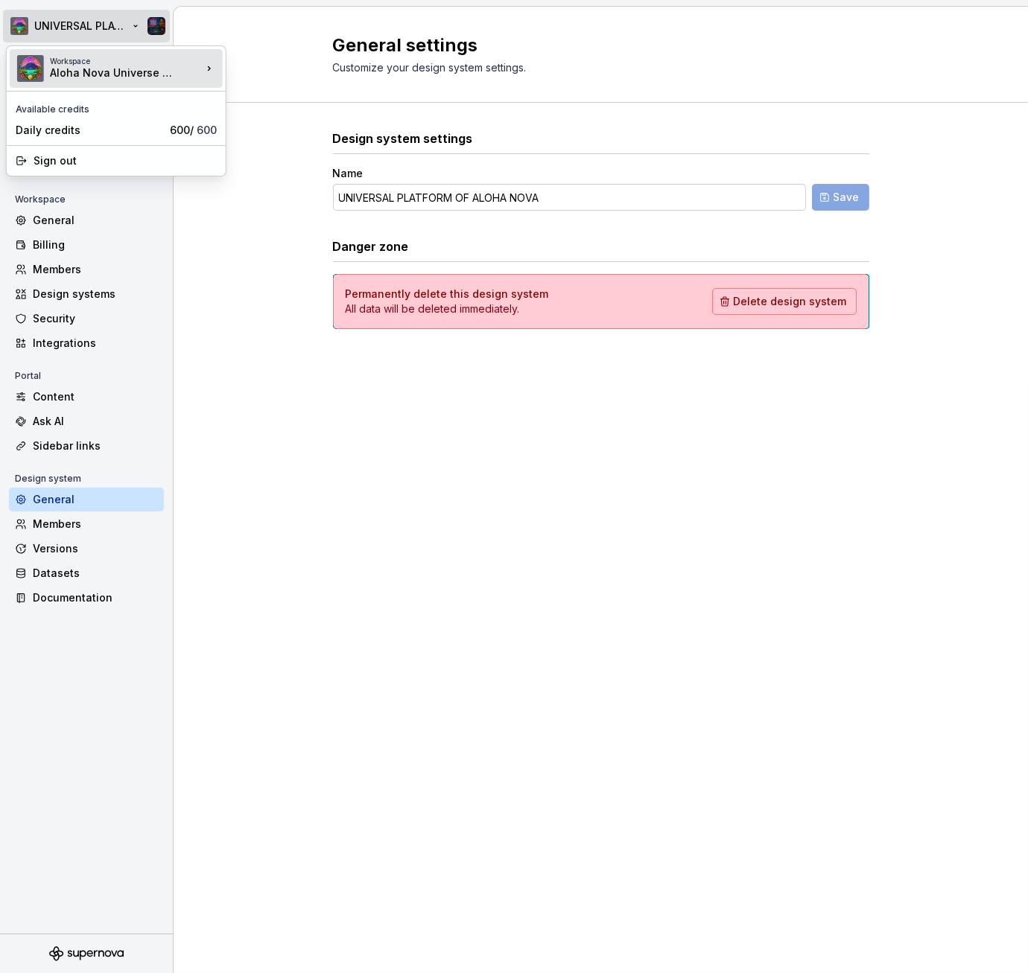
click at [209, 69] on icon at bounding box center [209, 68] width 15 height 15
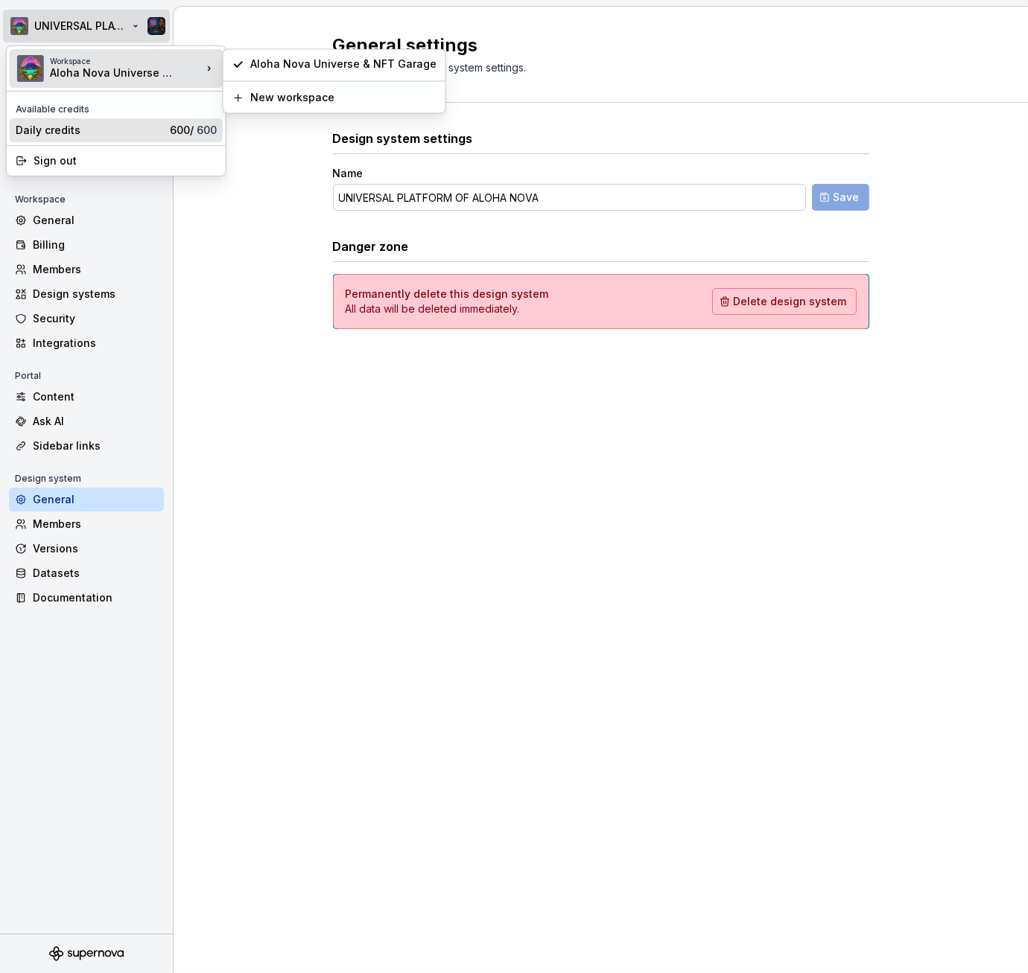
click at [51, 130] on div "Daily credits" at bounding box center [90, 130] width 148 height 15
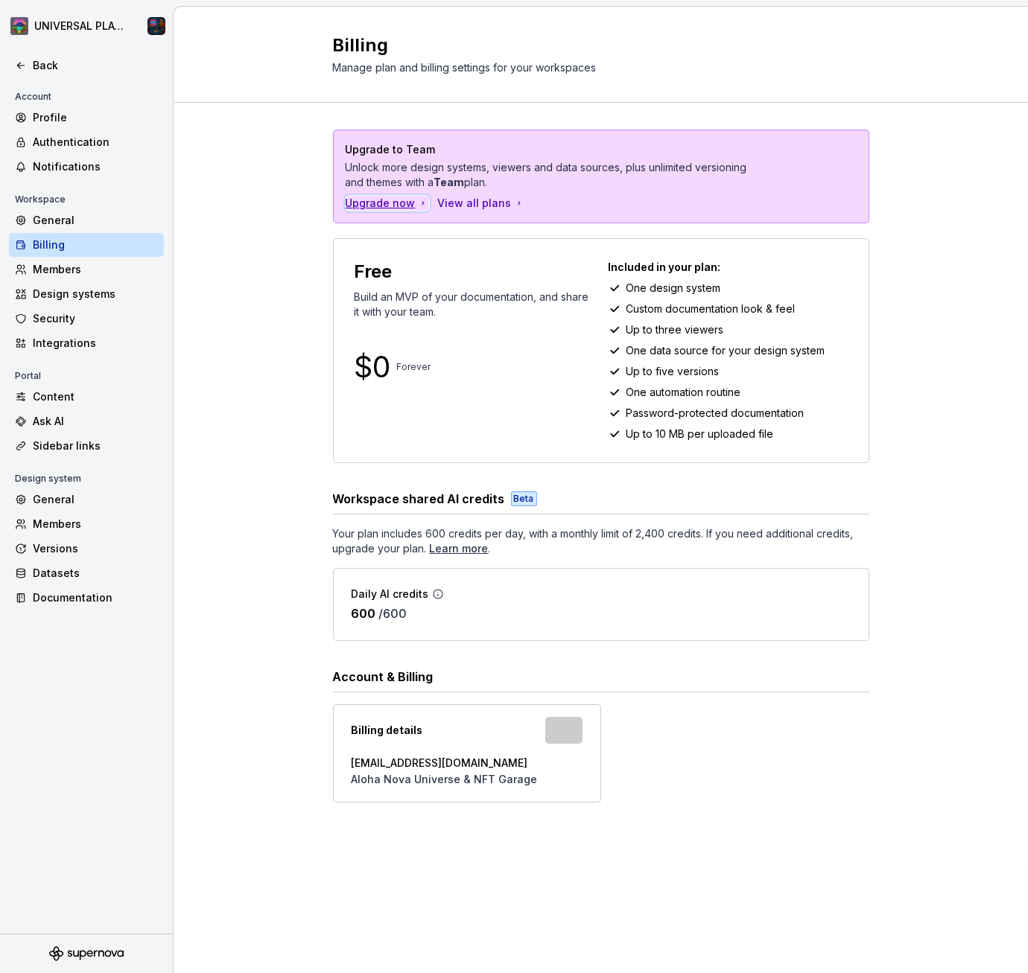
click at [390, 200] on div "Upgrade now" at bounding box center [387, 203] width 83 height 15
click at [457, 203] on div "View all plans" at bounding box center [481, 203] width 87 height 15
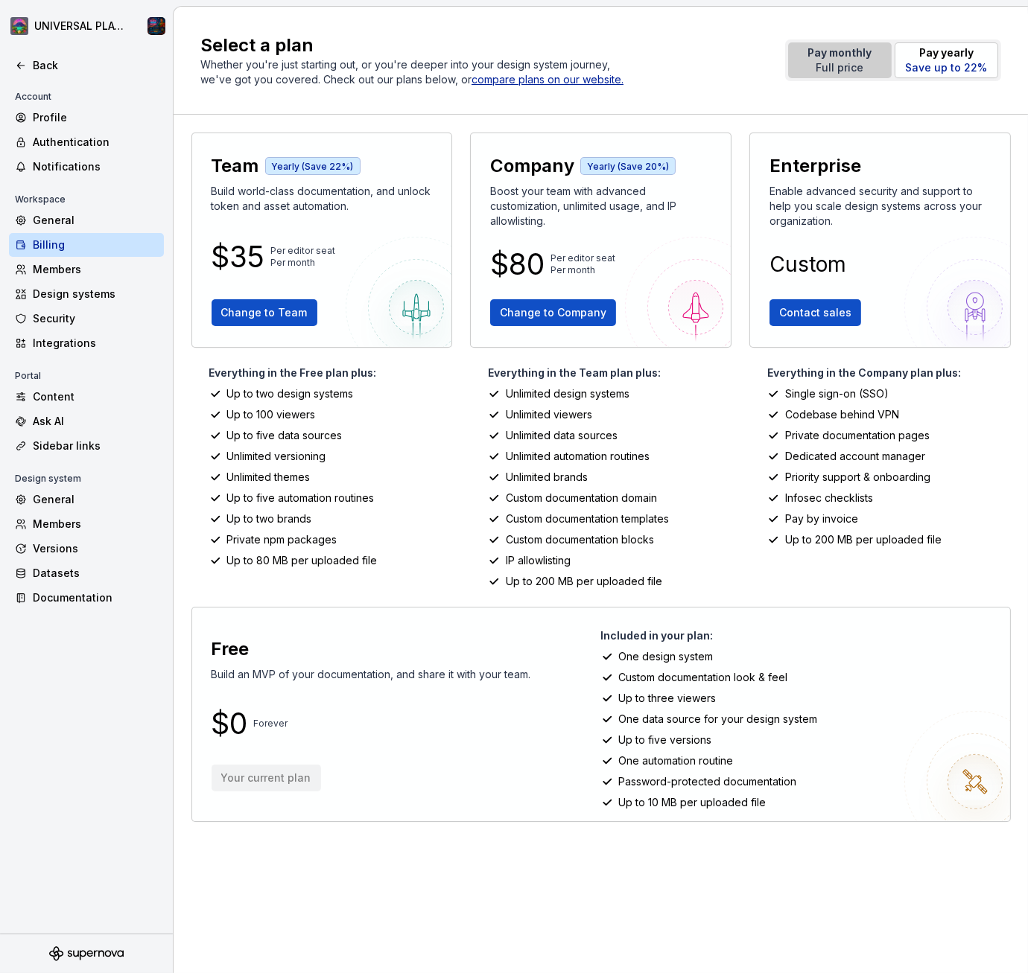
click at [845, 60] on p "Full price" at bounding box center [840, 67] width 64 height 15
click at [871, 50] on button "Pay monthly Full price" at bounding box center [840, 60] width 104 height 36
click at [853, 69] on p "Full price" at bounding box center [840, 67] width 64 height 15
click at [843, 69] on p "Full price" at bounding box center [840, 67] width 64 height 15
click at [839, 71] on p "Full price" at bounding box center [840, 67] width 64 height 15
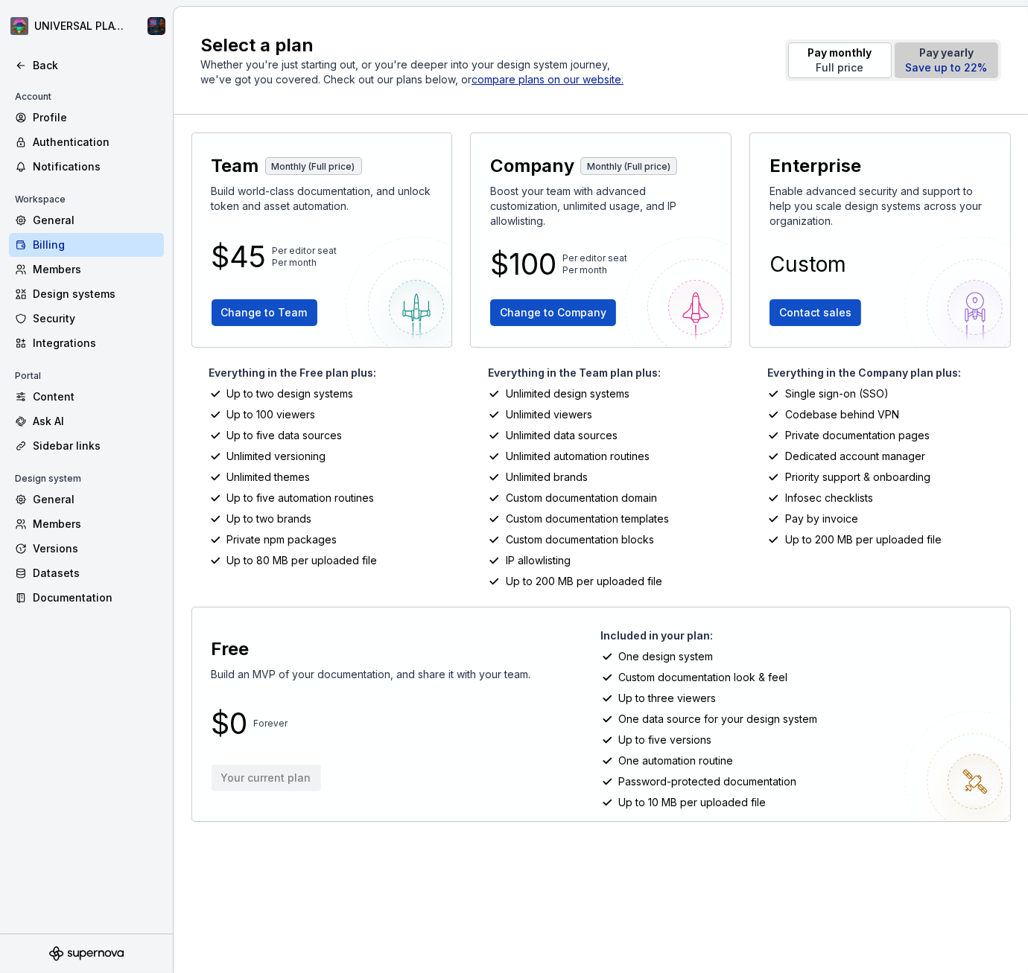
click at [968, 63] on p "Save up to 22%" at bounding box center [947, 67] width 82 height 15
click at [991, 787] on img at bounding box center [974, 781] width 141 height 141
click at [987, 792] on img at bounding box center [974, 781] width 141 height 141
click at [980, 777] on img at bounding box center [974, 781] width 141 height 141
click at [725, 696] on div "Up to three viewers" at bounding box center [799, 698] width 397 height 15
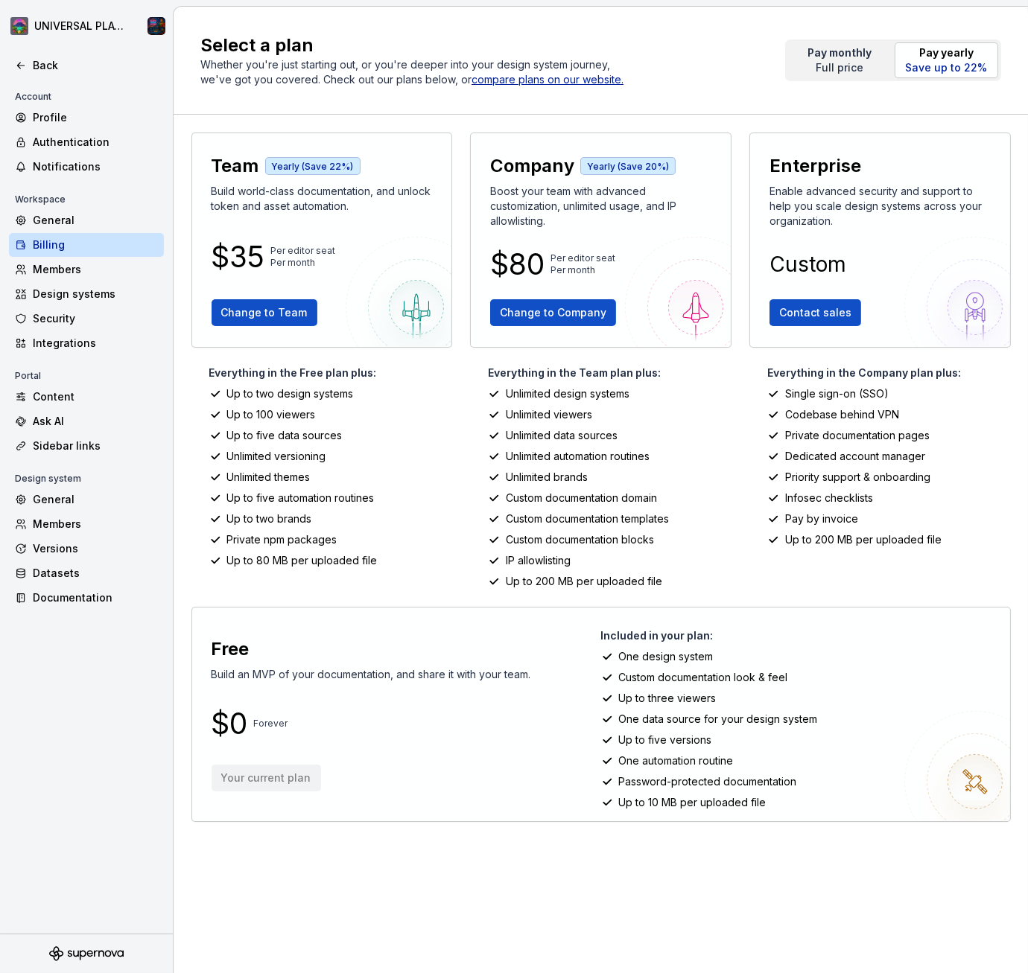
click at [89, 947] on icon "Supernova Logo" at bounding box center [86, 954] width 74 height 15
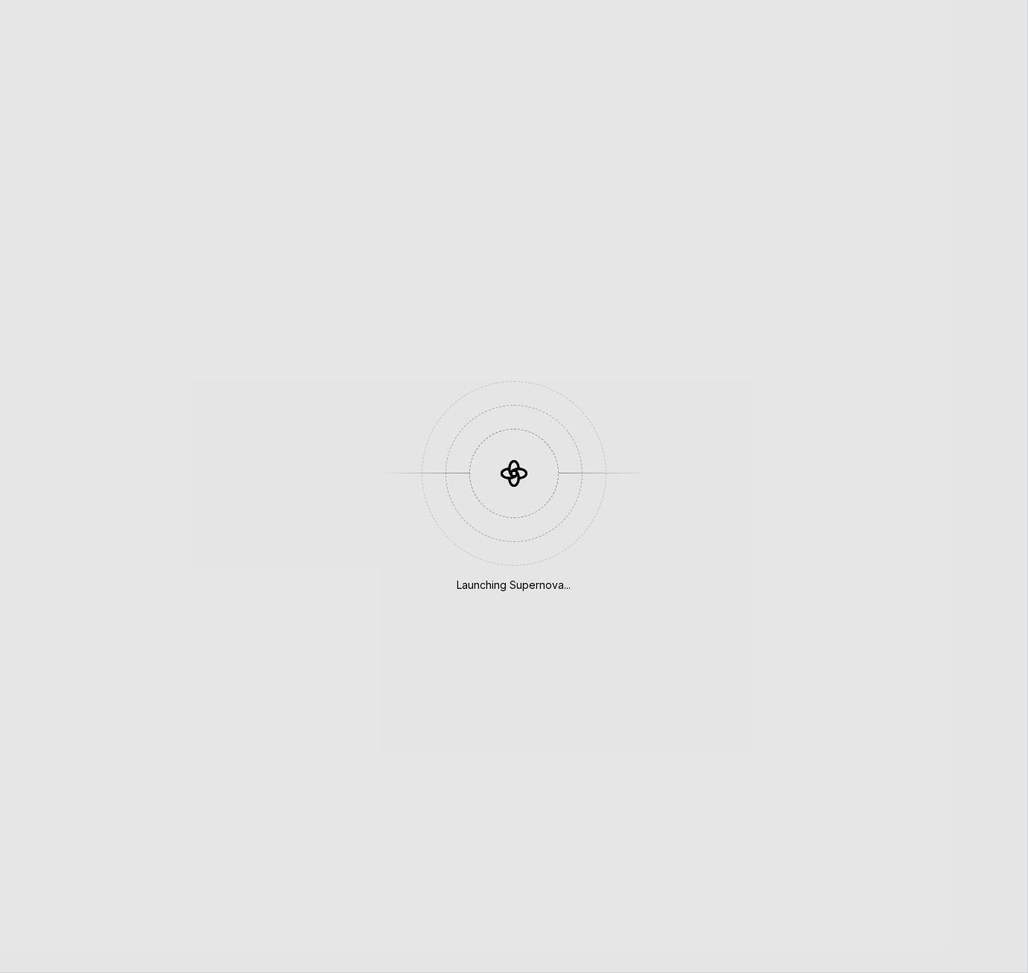
click at [80, 950] on div "Launching Supernova..." at bounding box center [514, 486] width 1028 height 973
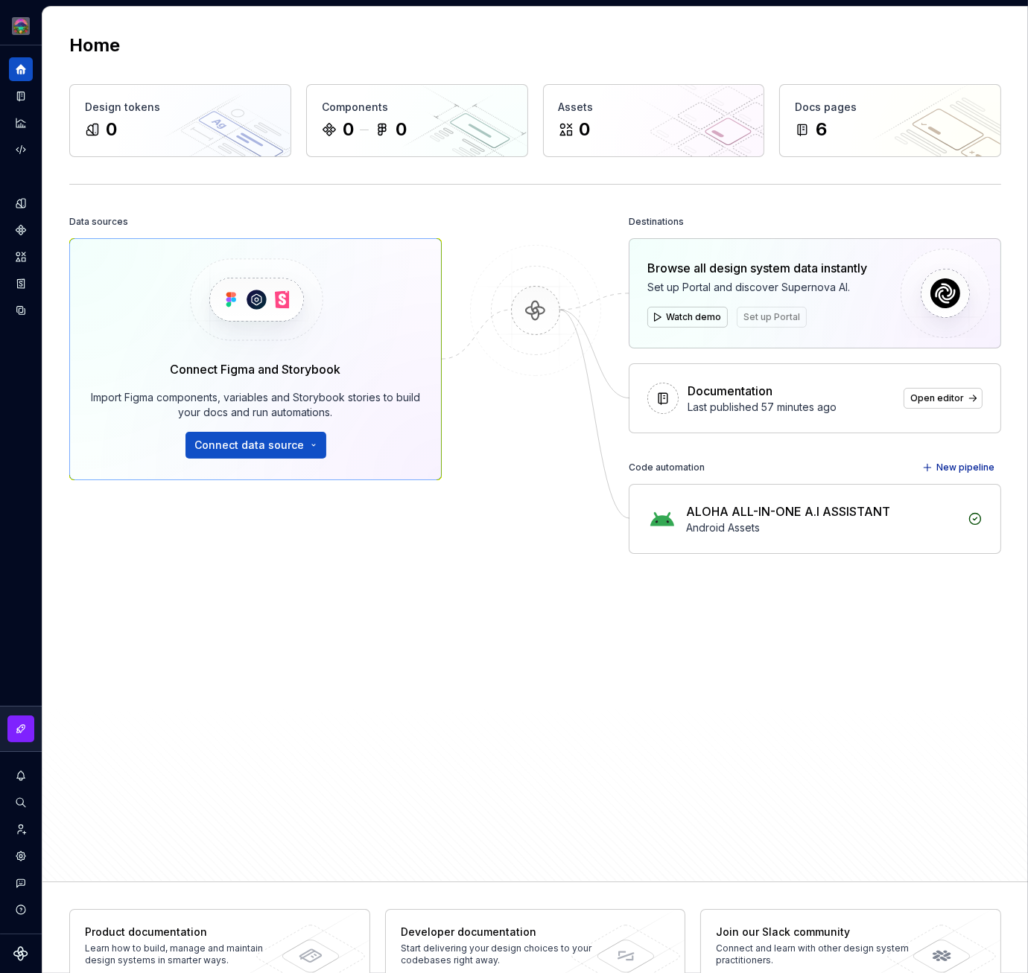
click at [788, 321] on span "Set up Portal" at bounding box center [772, 317] width 70 height 21
click at [766, 307] on span "Set up Portal" at bounding box center [772, 317] width 70 height 21
click at [538, 307] on img at bounding box center [535, 326] width 144 height 162
click at [528, 314] on img at bounding box center [535, 326] width 144 height 162
click at [542, 311] on img at bounding box center [535, 326] width 144 height 162
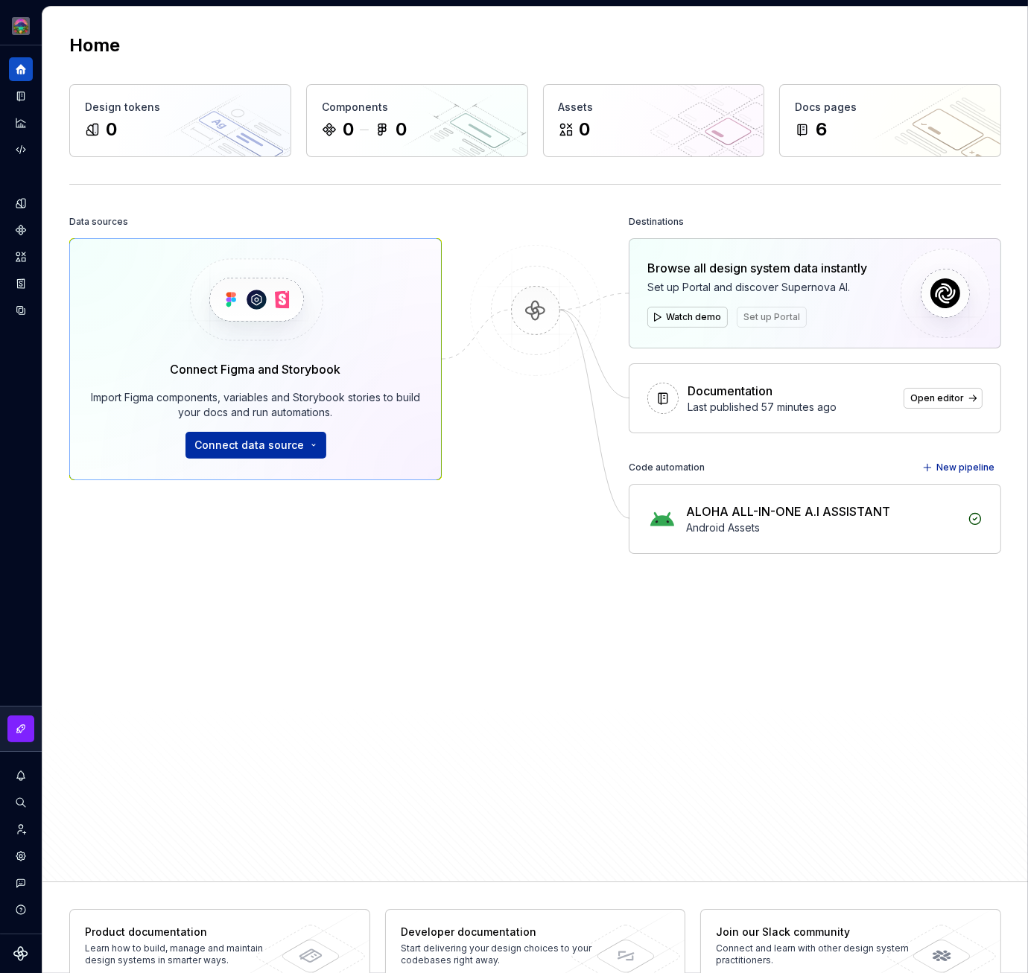
click at [309, 442] on button "Connect data source" at bounding box center [255, 445] width 141 height 27
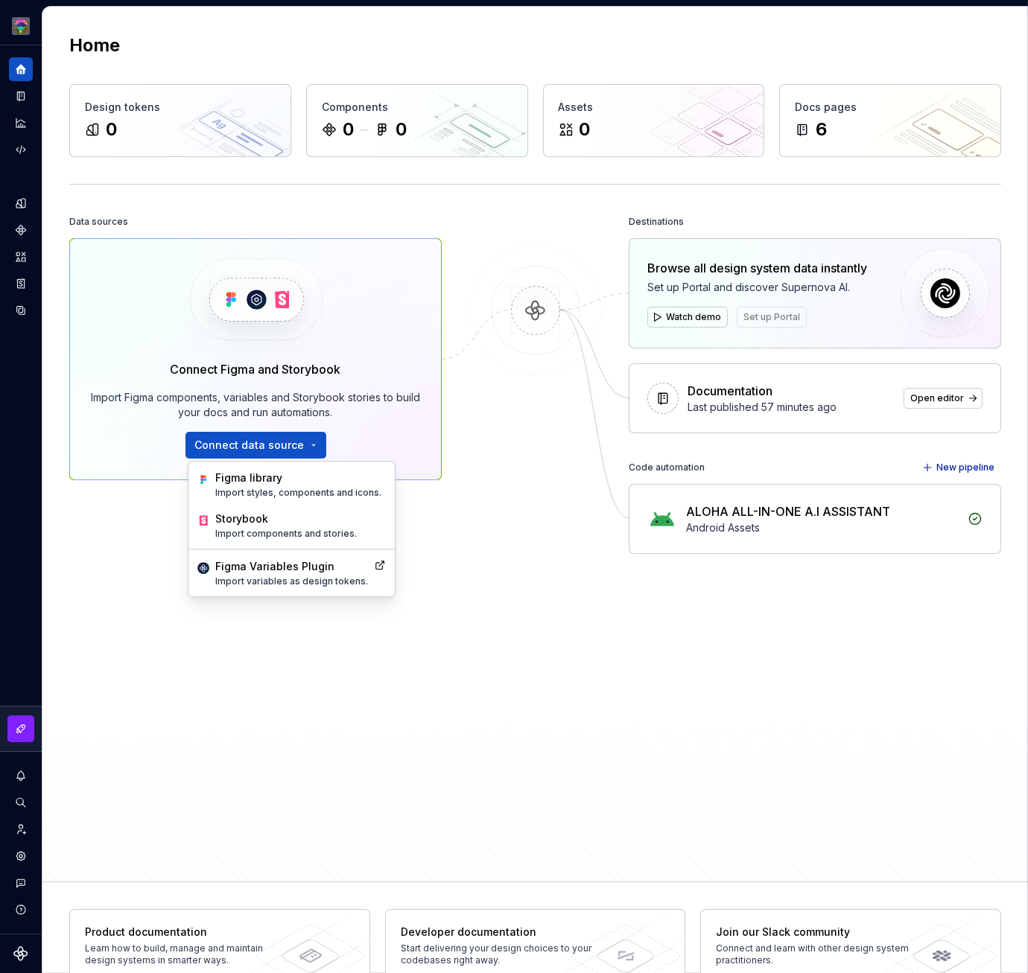
click at [374, 565] on icon at bounding box center [380, 565] width 12 height 12
